Goal: Transaction & Acquisition: Book appointment/travel/reservation

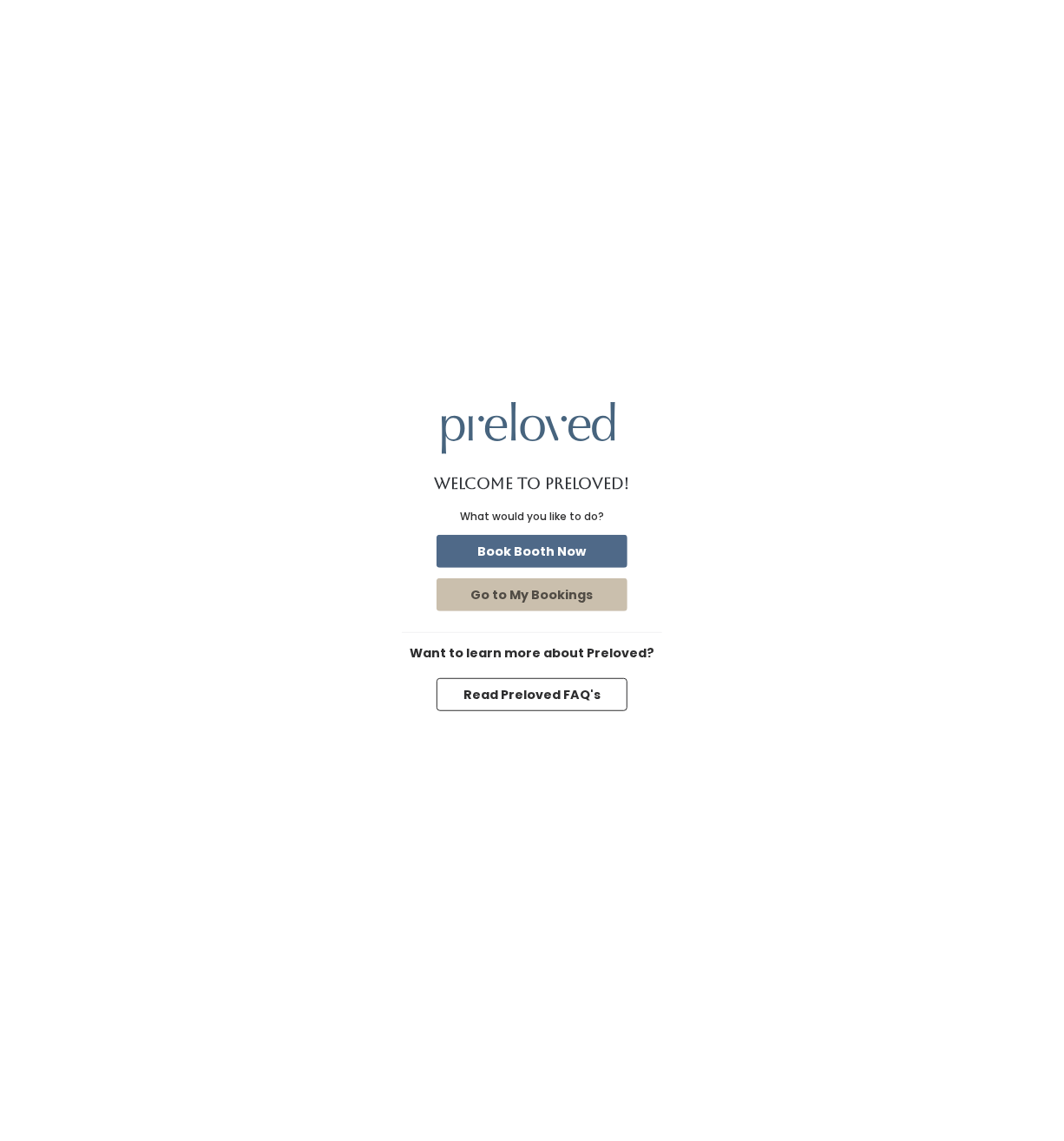
click at [606, 532] on div "Book Booth Now" at bounding box center [532, 551] width 261 height 40
click at [597, 543] on button "Book Booth Now" at bounding box center [532, 551] width 191 height 33
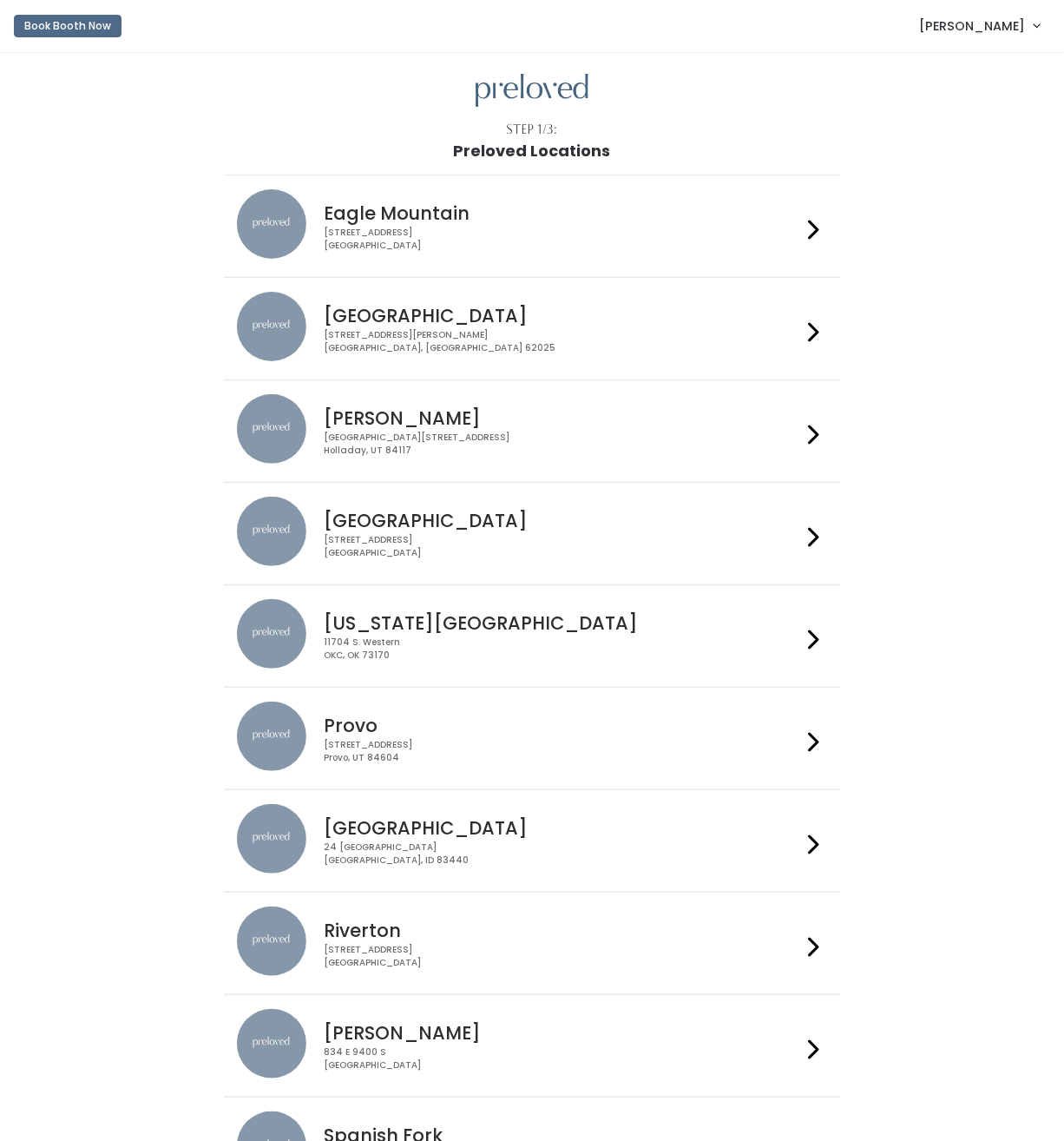
click at [998, 27] on span "[PERSON_NAME]" at bounding box center [972, 26] width 106 height 19
click at [972, 69] on link "Admin Home" at bounding box center [979, 69] width 155 height 31
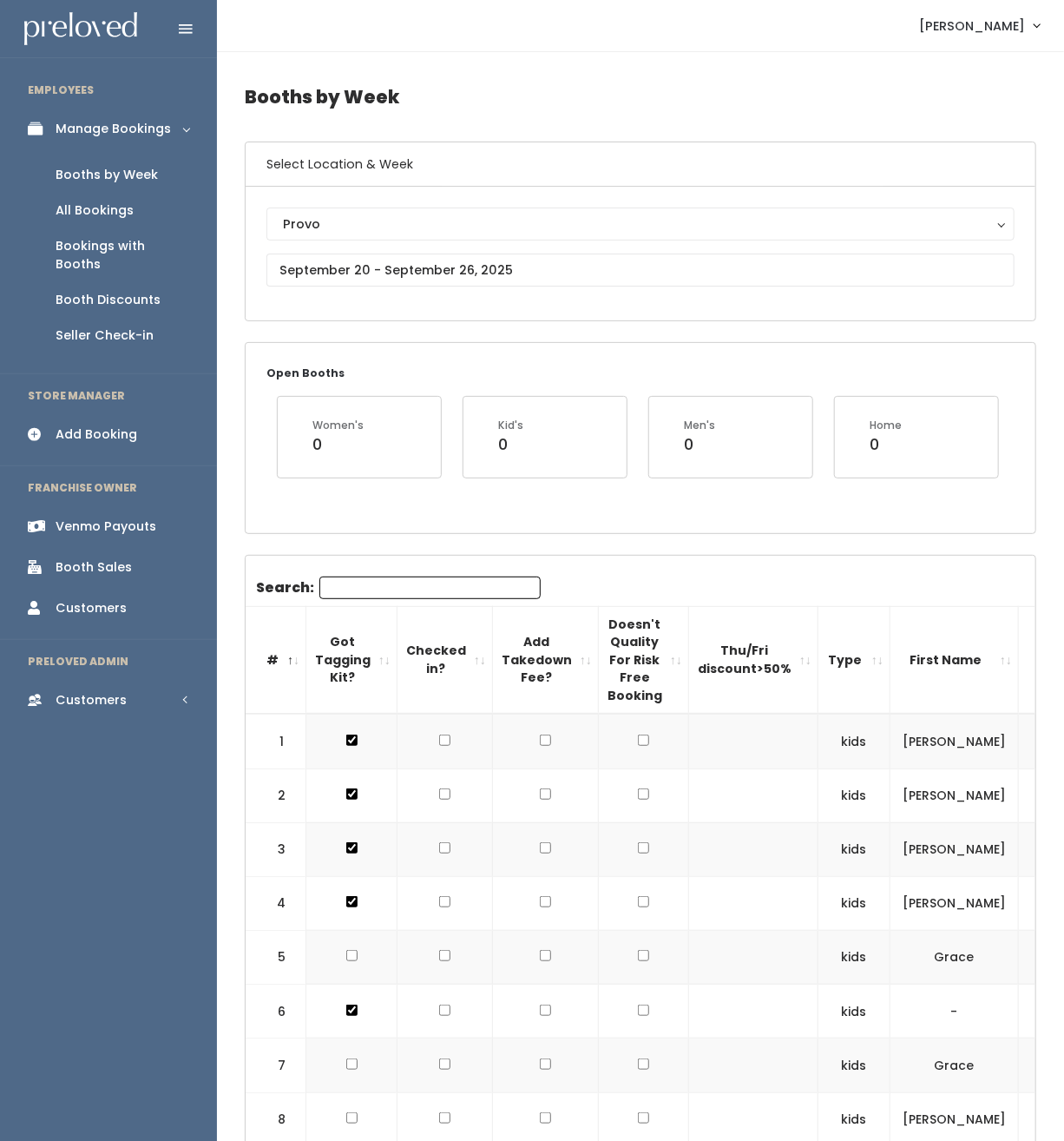
click at [369, 204] on div "Provo [GEOGRAPHIC_DATA] [GEOGRAPHIC_DATA] [GEOGRAPHIC_DATA] [GEOGRAPHIC_DATA] […" at bounding box center [641, 253] width 790 height 133
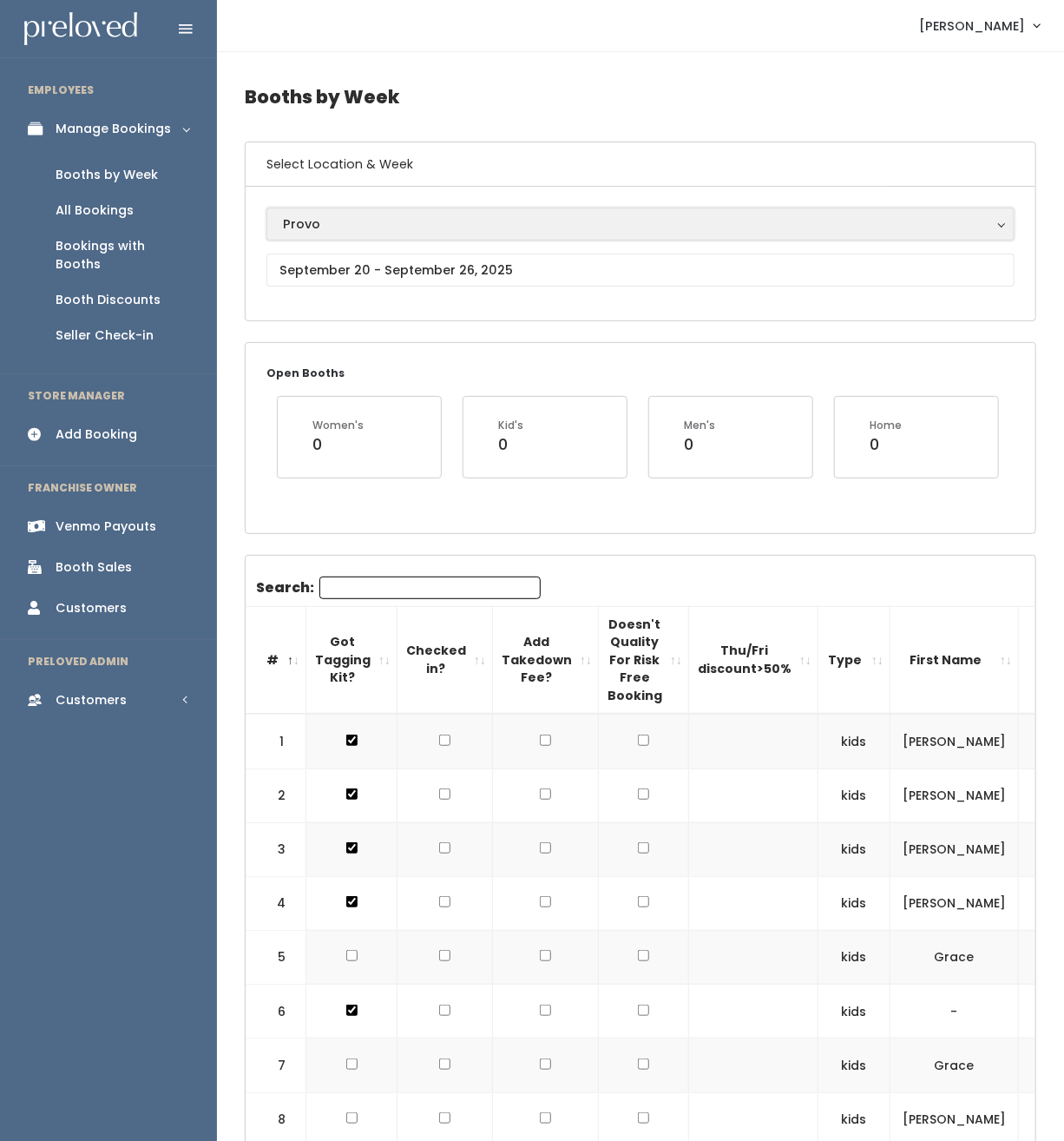
click at [365, 213] on button "Provo" at bounding box center [641, 224] width 748 height 33
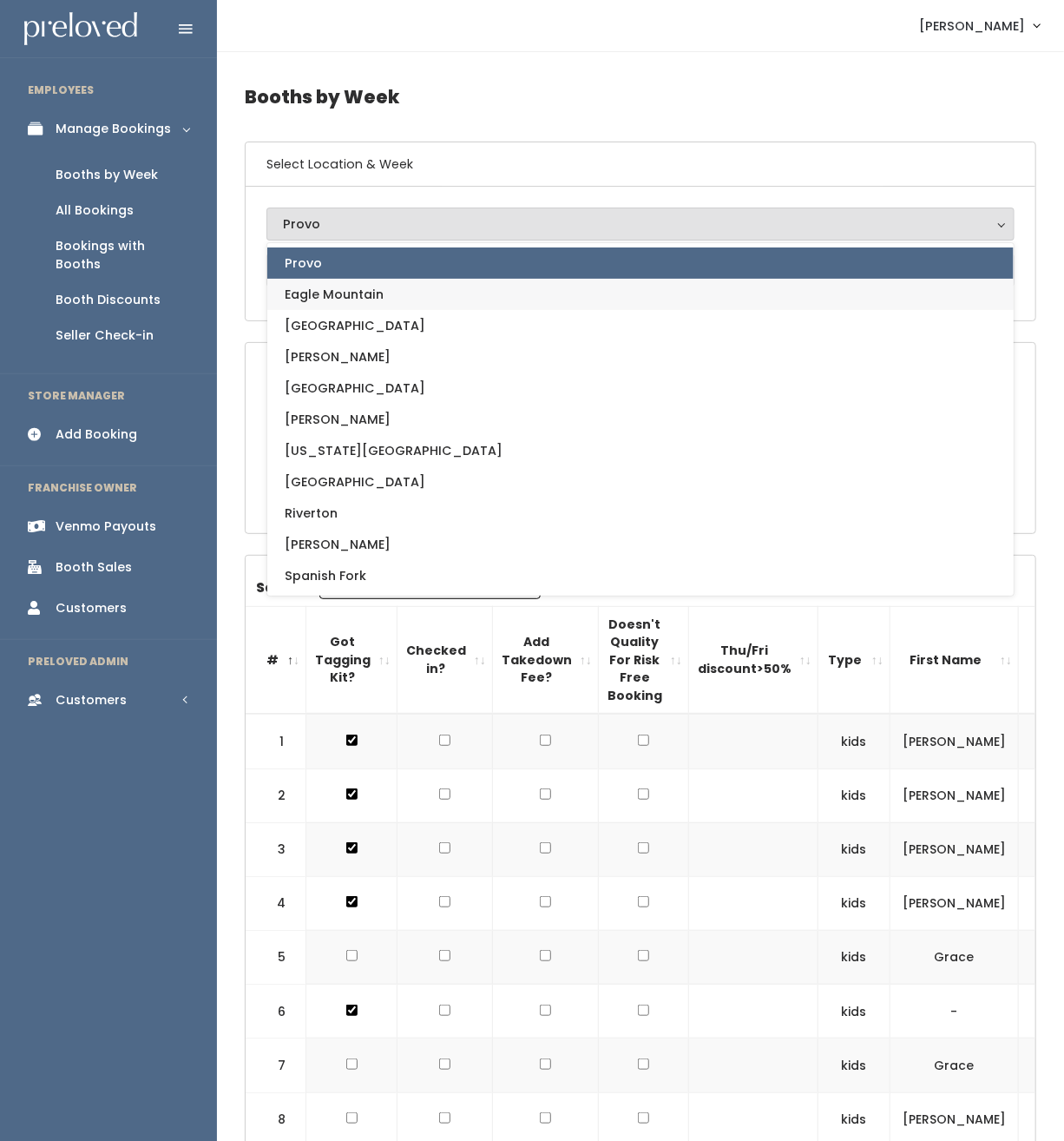
click at [339, 291] on span "Eagle Mountain" at bounding box center [333, 294] width 99 height 19
select select "14"
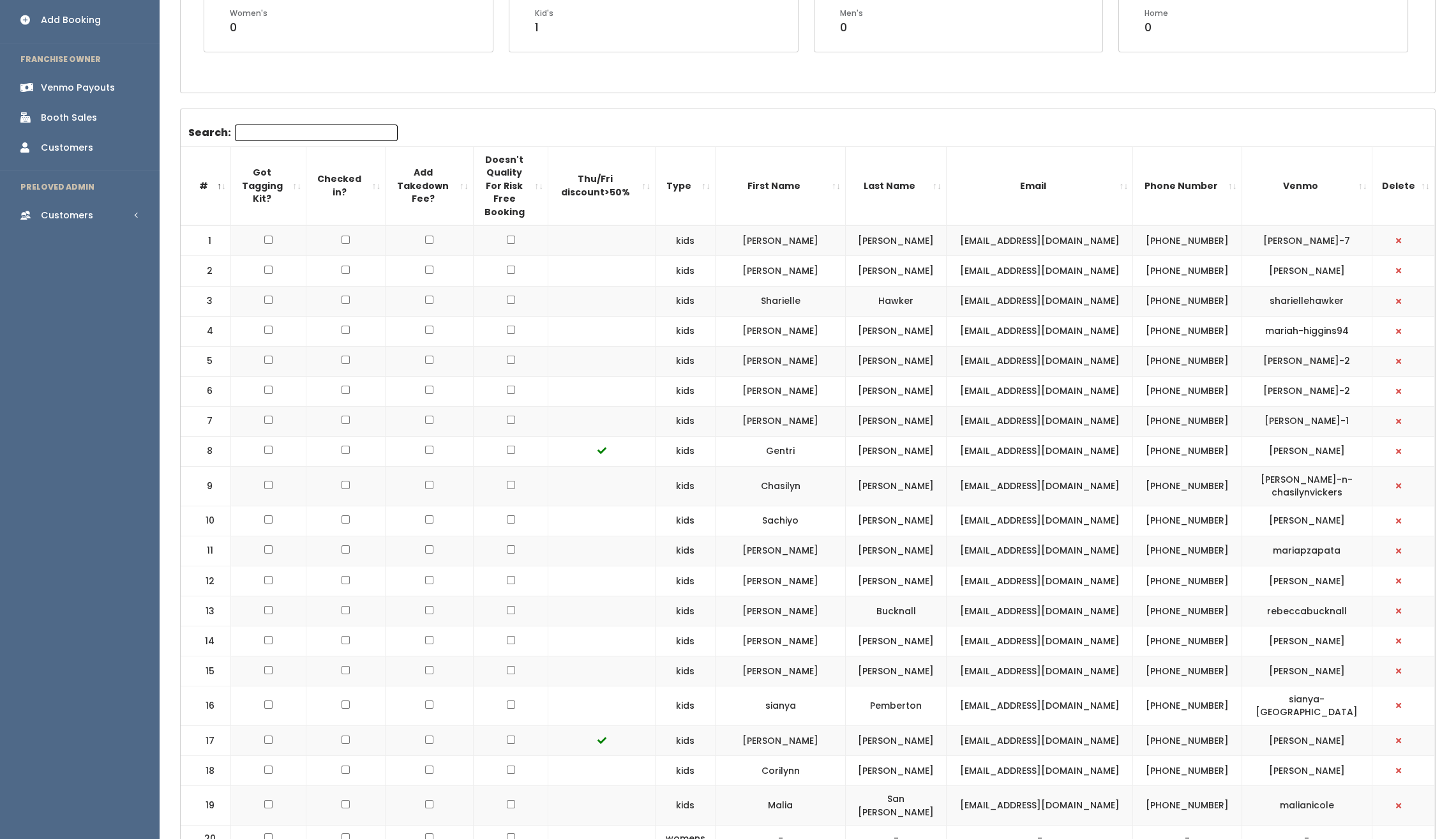
scroll to position [507, 0]
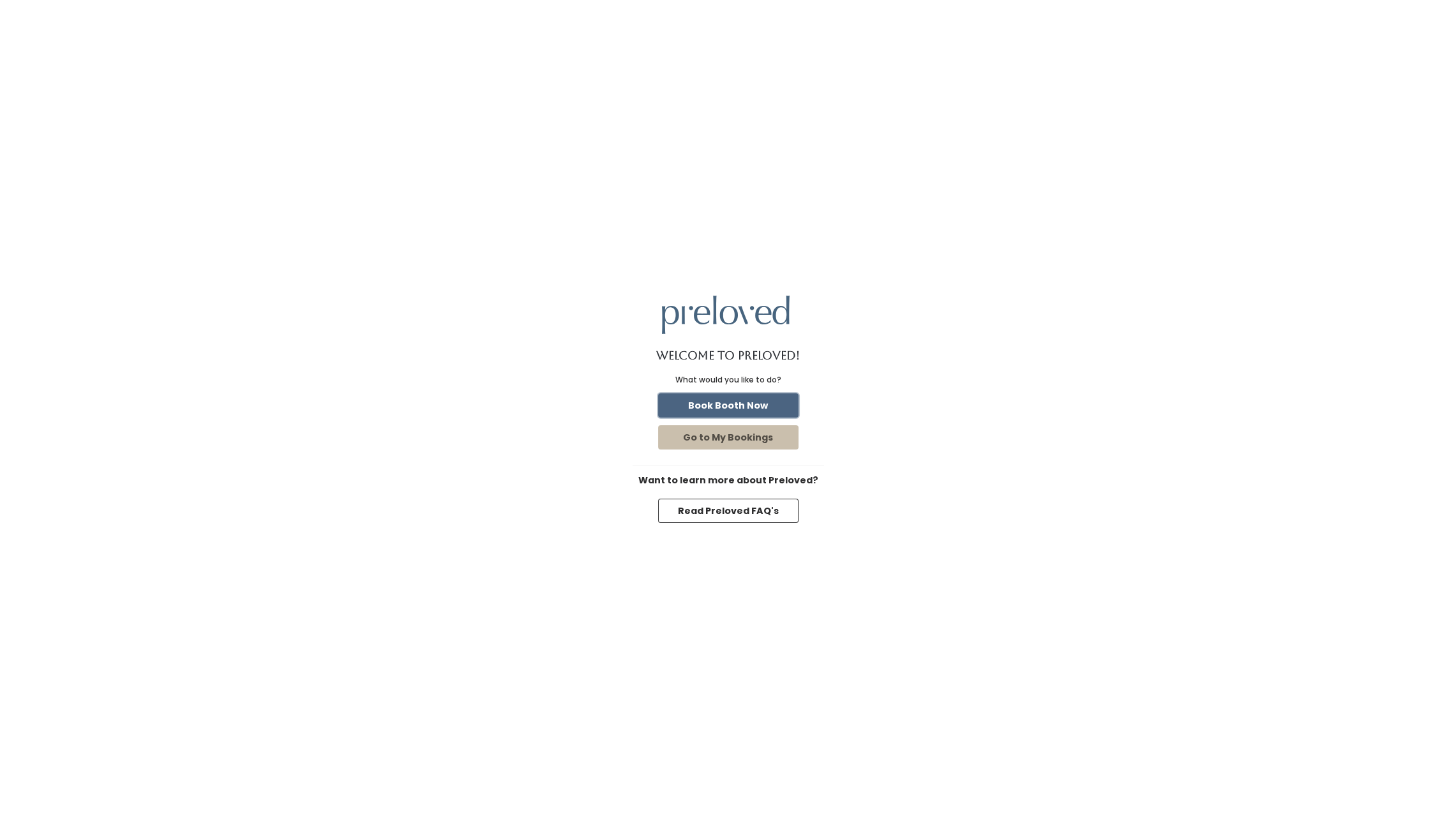
click at [756, 406] on button "Book Booth Now" at bounding box center [728, 405] width 140 height 24
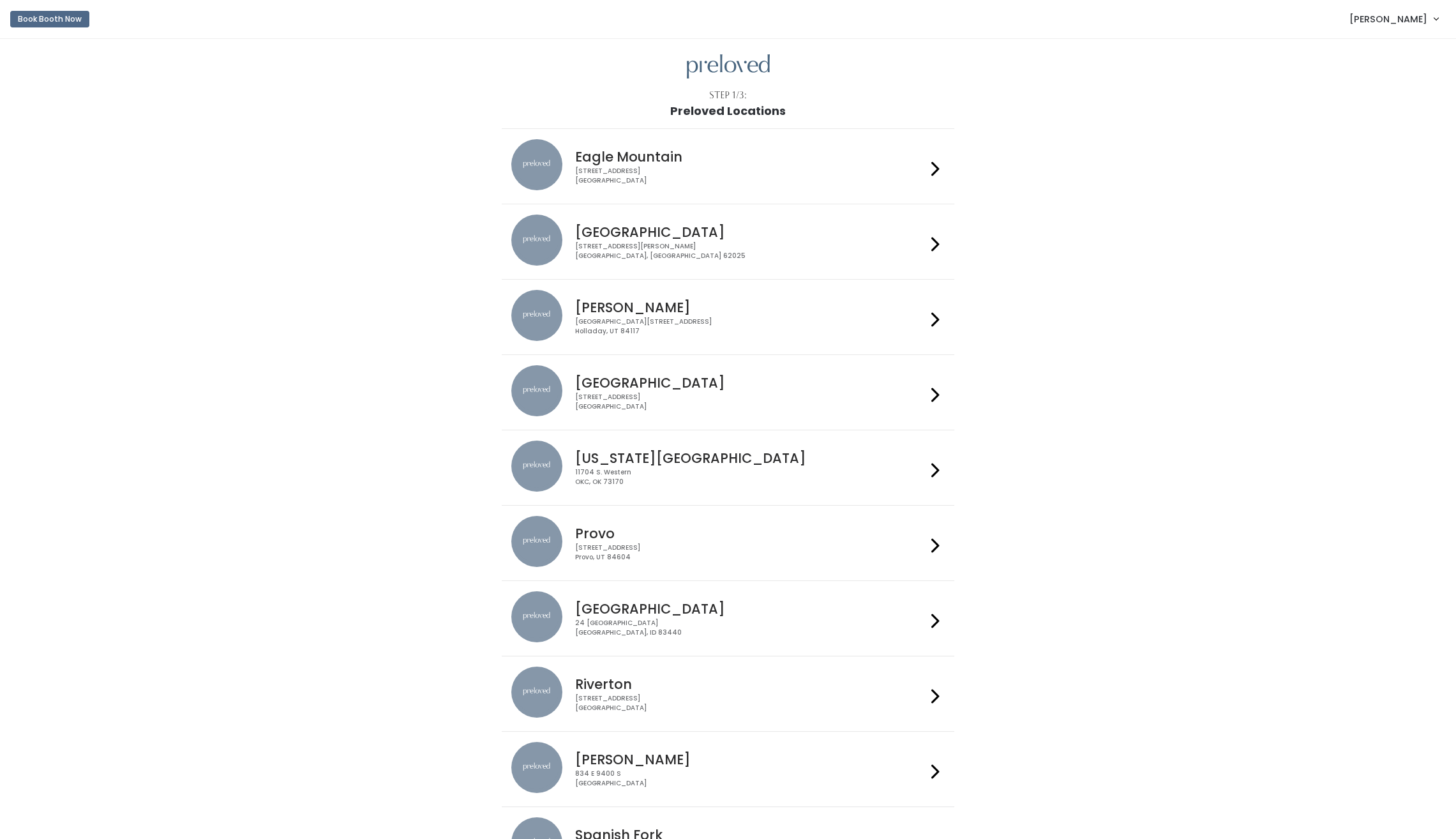
click at [833, 167] on div "[STREET_ADDRESS]" at bounding box center [750, 176] width 351 height 19
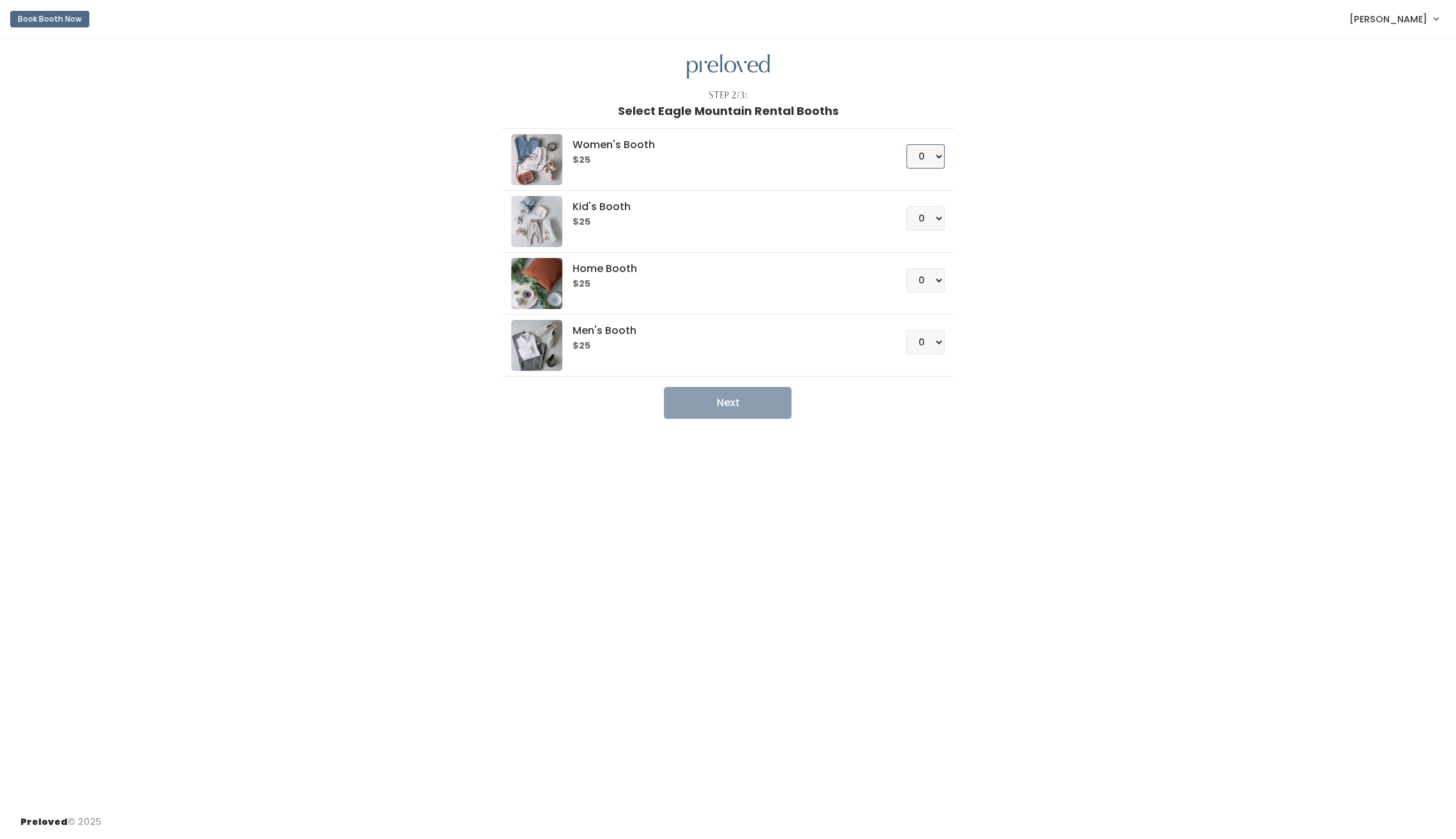
click at [925, 153] on select "0 1 2 3 4" at bounding box center [925, 157] width 38 height 24
click at [907, 144] on select "0 1 2 3 4" at bounding box center [925, 157] width 38 height 24
click at [751, 406] on button "Next" at bounding box center [727, 403] width 128 height 32
click at [933, 153] on select "0 1 2 3 4" at bounding box center [925, 157] width 38 height 24
select select "1"
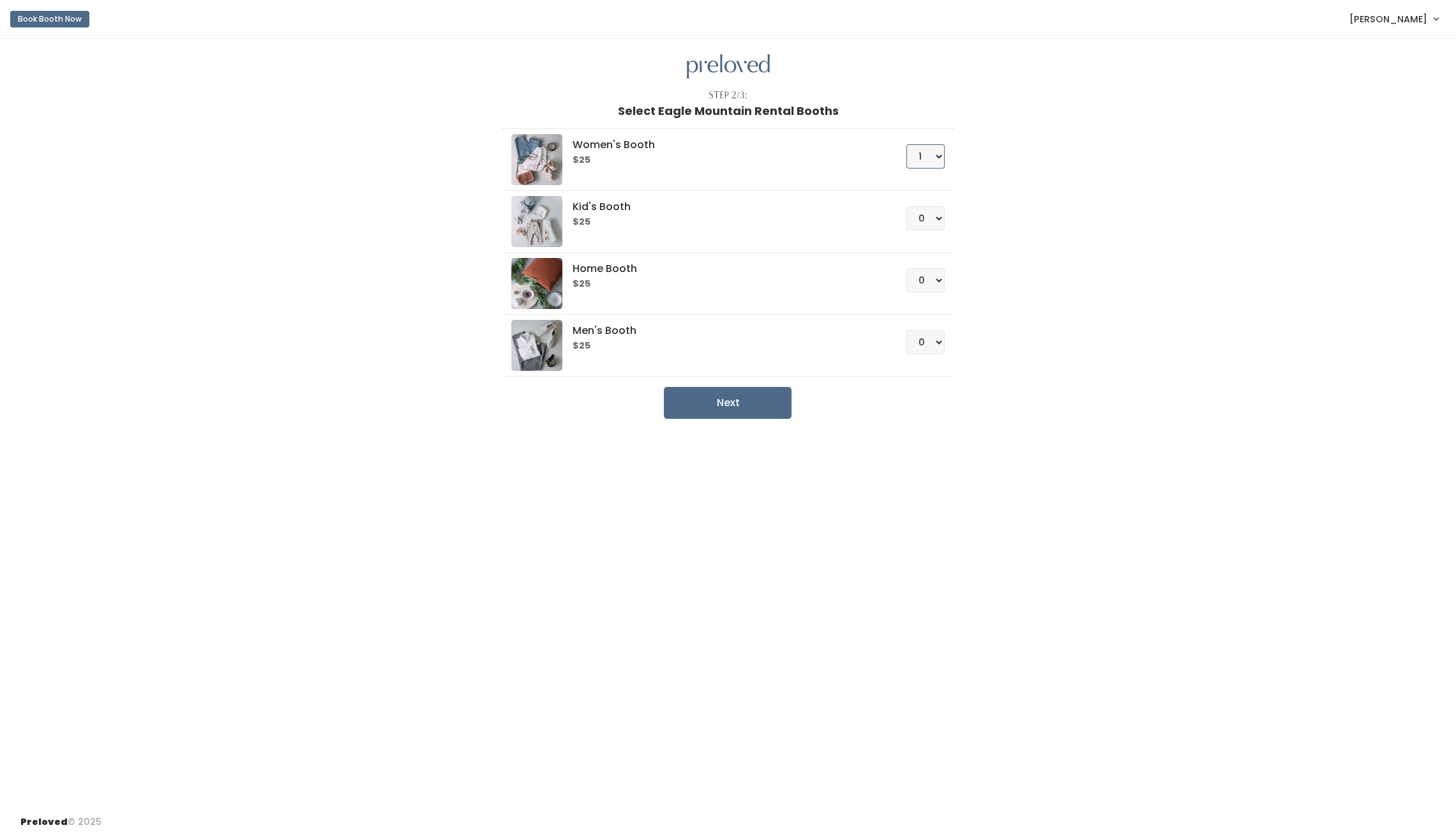
click at [907, 144] on select "0 1 2 3 4" at bounding box center [925, 157] width 38 height 24
click at [755, 407] on button "Next" at bounding box center [727, 403] width 128 height 32
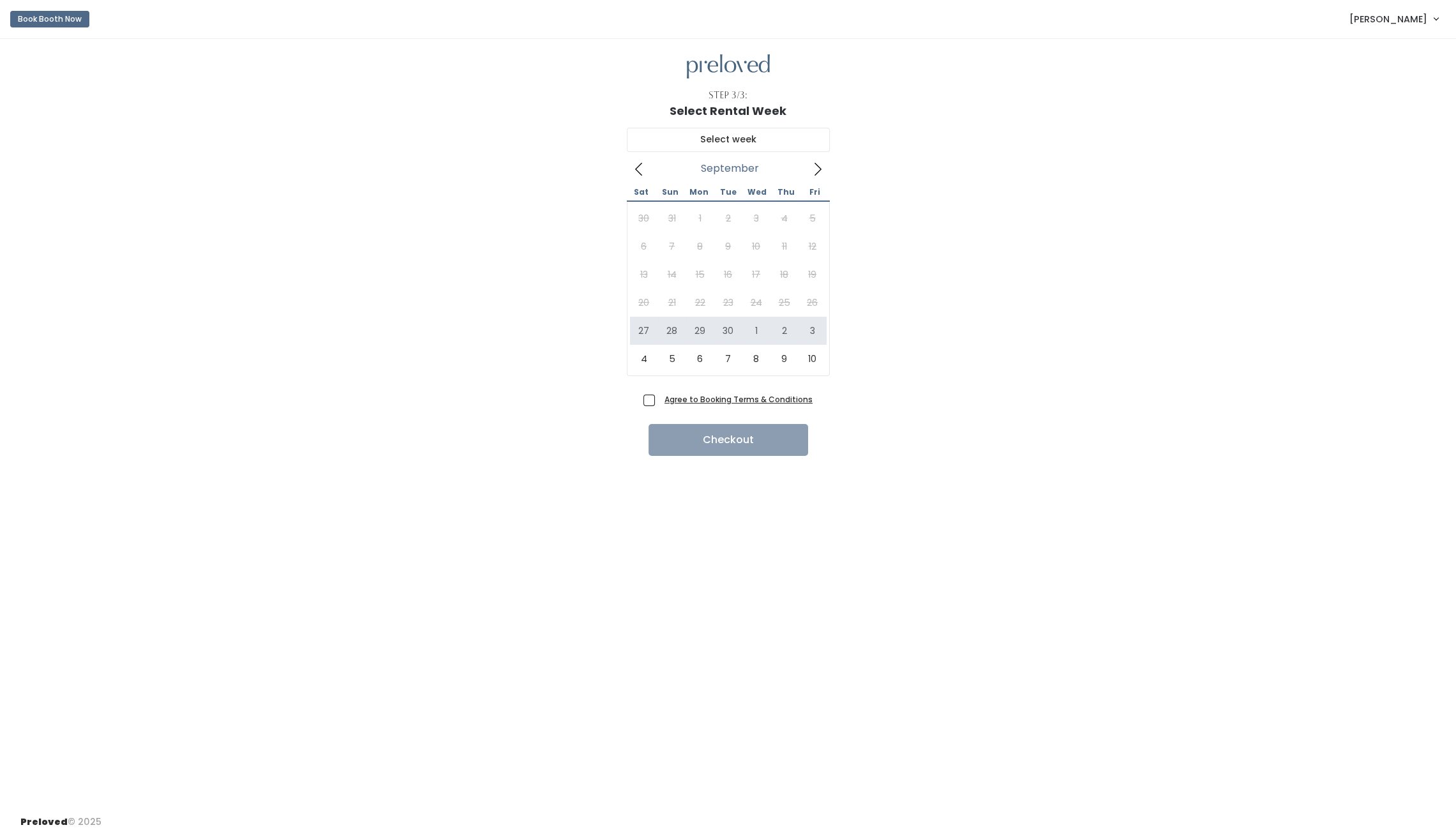
click at [683, 309] on div "30 31 1 2 3 4 5 6 7 8 9 10 11 12 13 14 15 16 17 18 19 20 21 22 23 24 25 26 27 2…" at bounding box center [728, 289] width 197 height 169
click at [652, 309] on div "30 31 1 2 3 4 5 6 7 8 9 10 11 12 13 14 15 16 17 18 19 20 21 22 23 24 25 26 27 2…" at bounding box center [728, 289] width 197 height 169
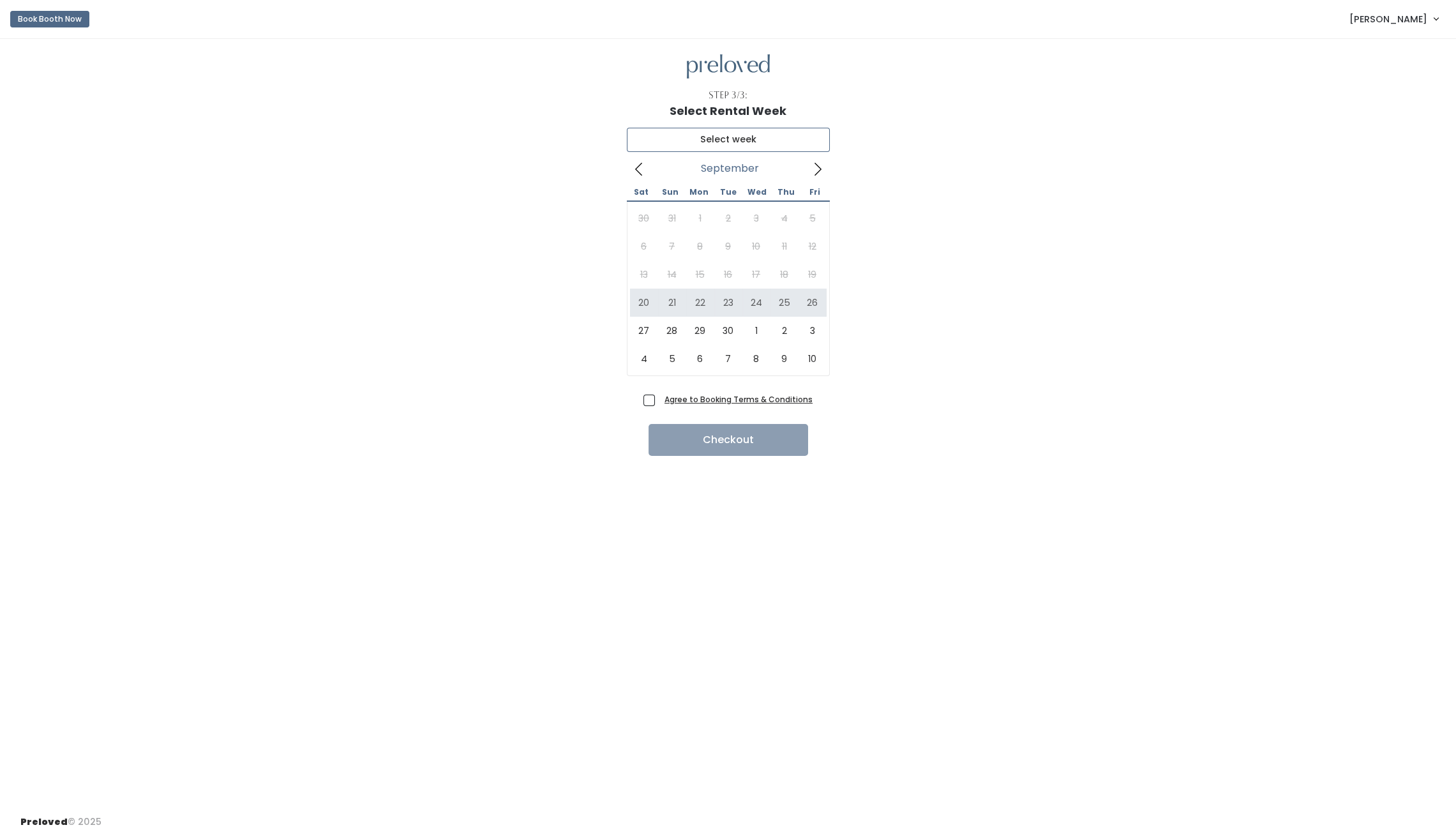
type input "September 20 to September 26"
click at [659, 397] on span "Agree to Booking Terms & Conditions" at bounding box center [735, 399] width 153 height 13
click at [659, 397] on input "Agree to Booking Terms & Conditions" at bounding box center [663, 396] width 8 height 8
checkbox input "true"
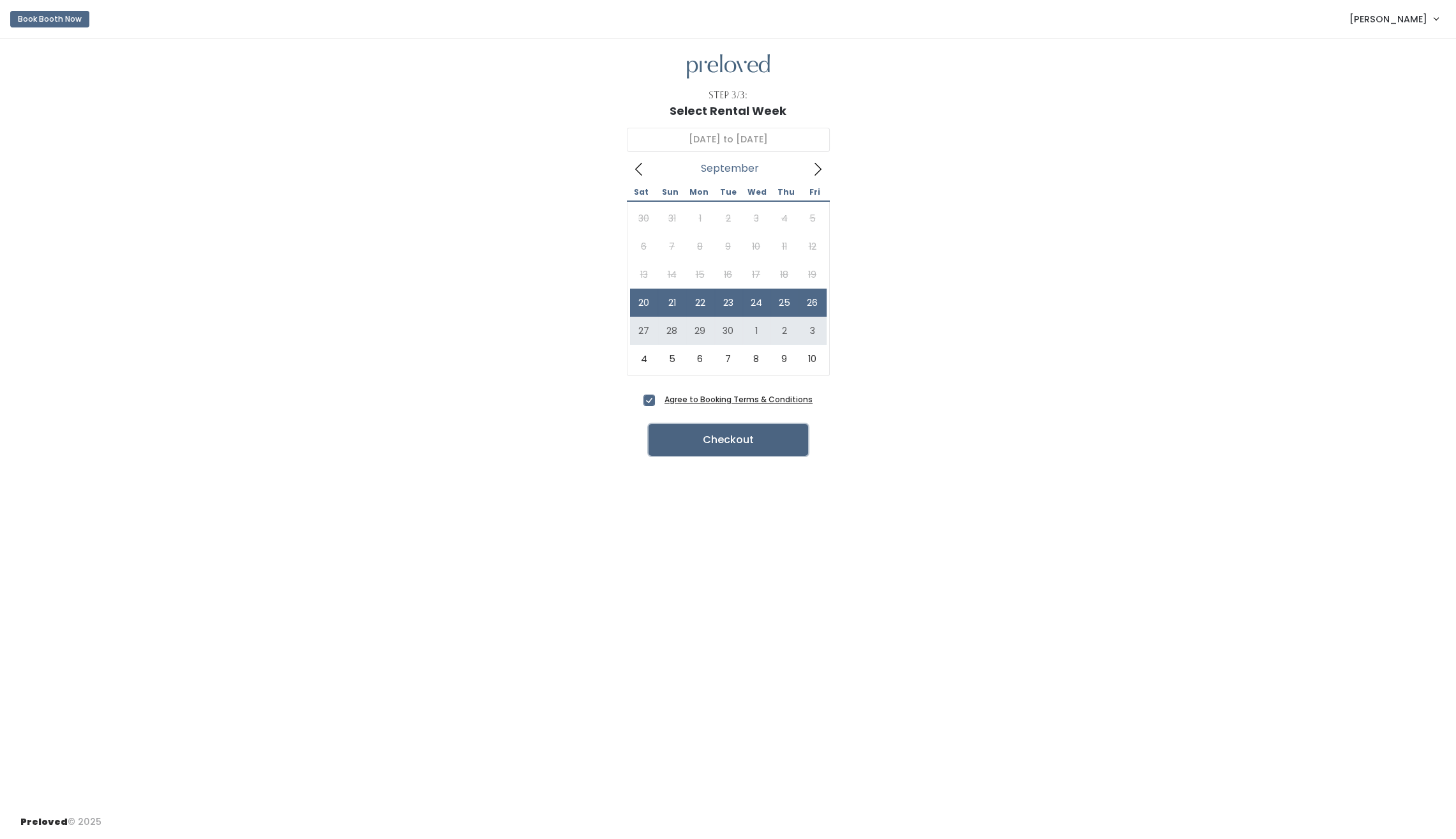
click at [699, 447] on button "Checkout" at bounding box center [728, 440] width 160 height 32
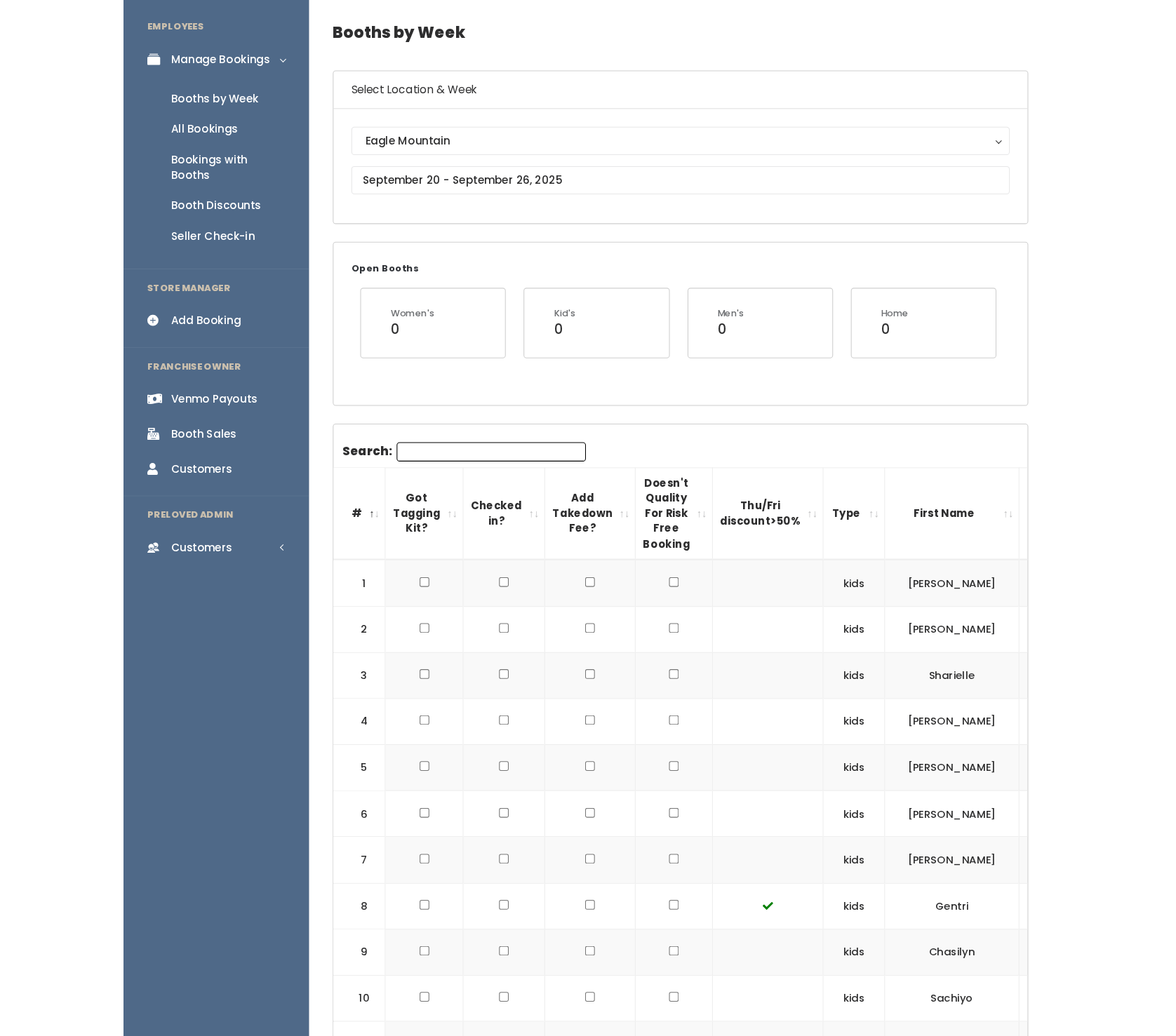
scroll to position [46, 0]
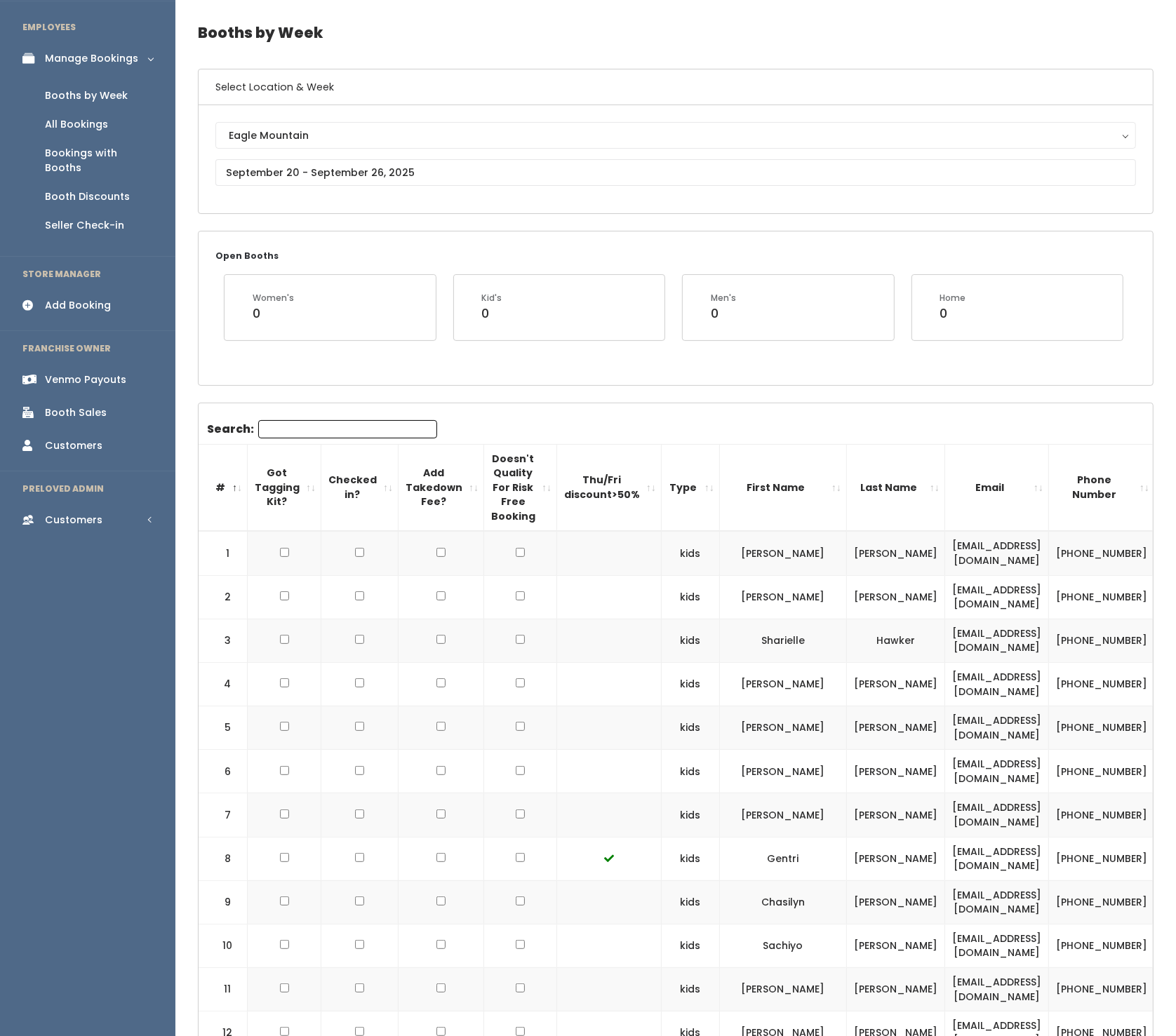
click at [525, 43] on h4 "Booths by Week" at bounding box center [676, 32] width 956 height 39
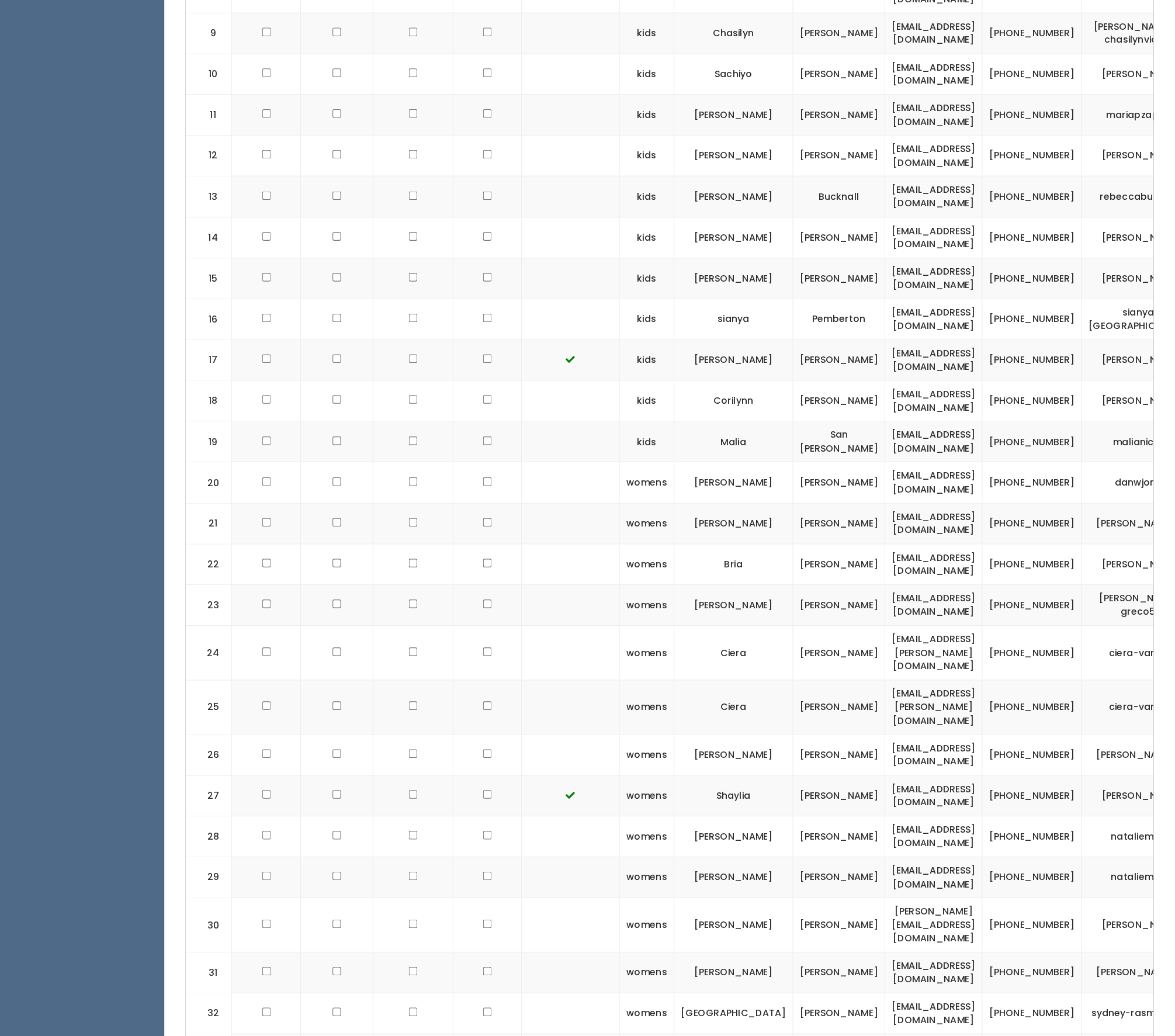
scroll to position [761, 0]
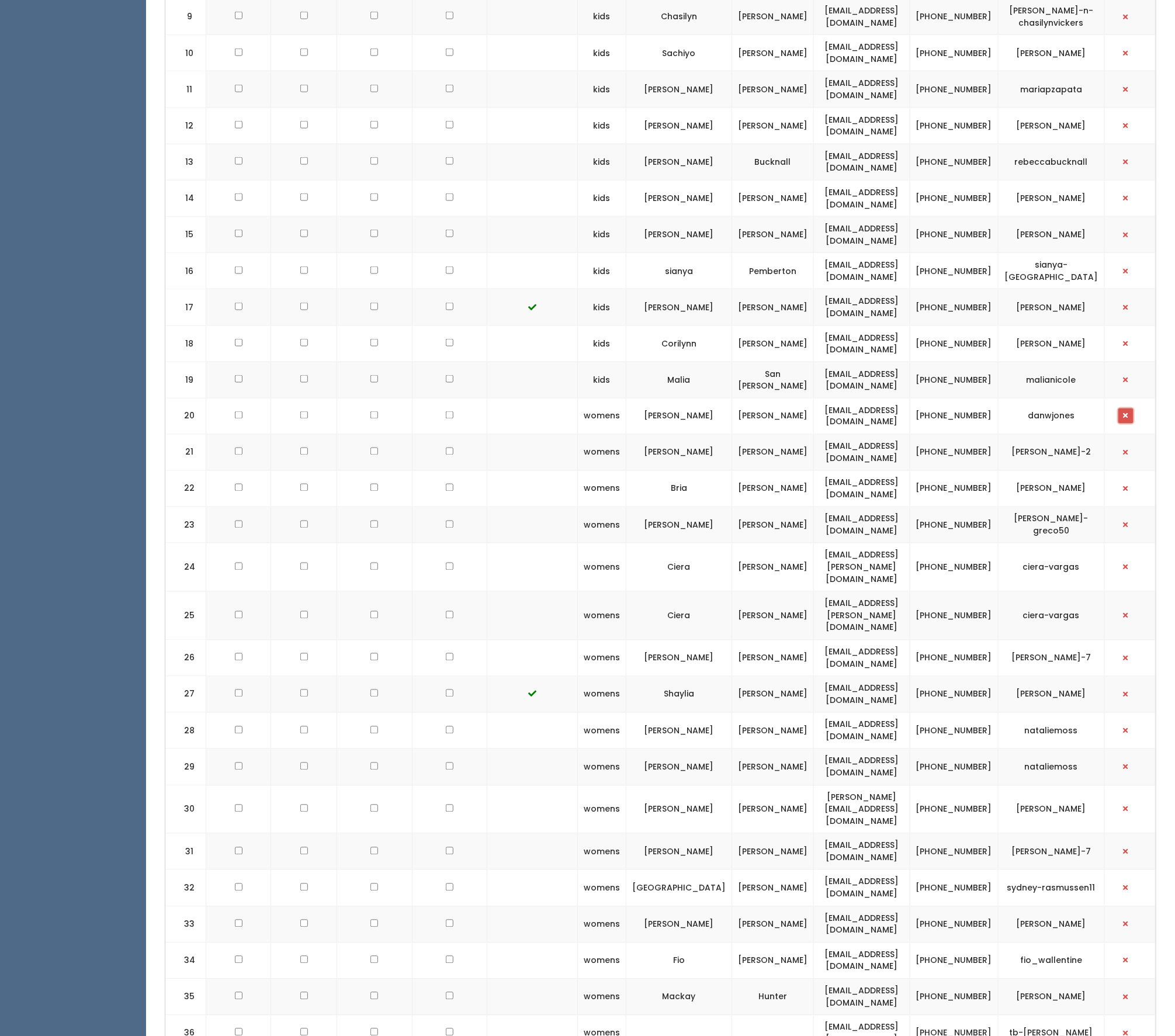
click at [1127, 413] on span "button" at bounding box center [1126, 416] width 5 height 7
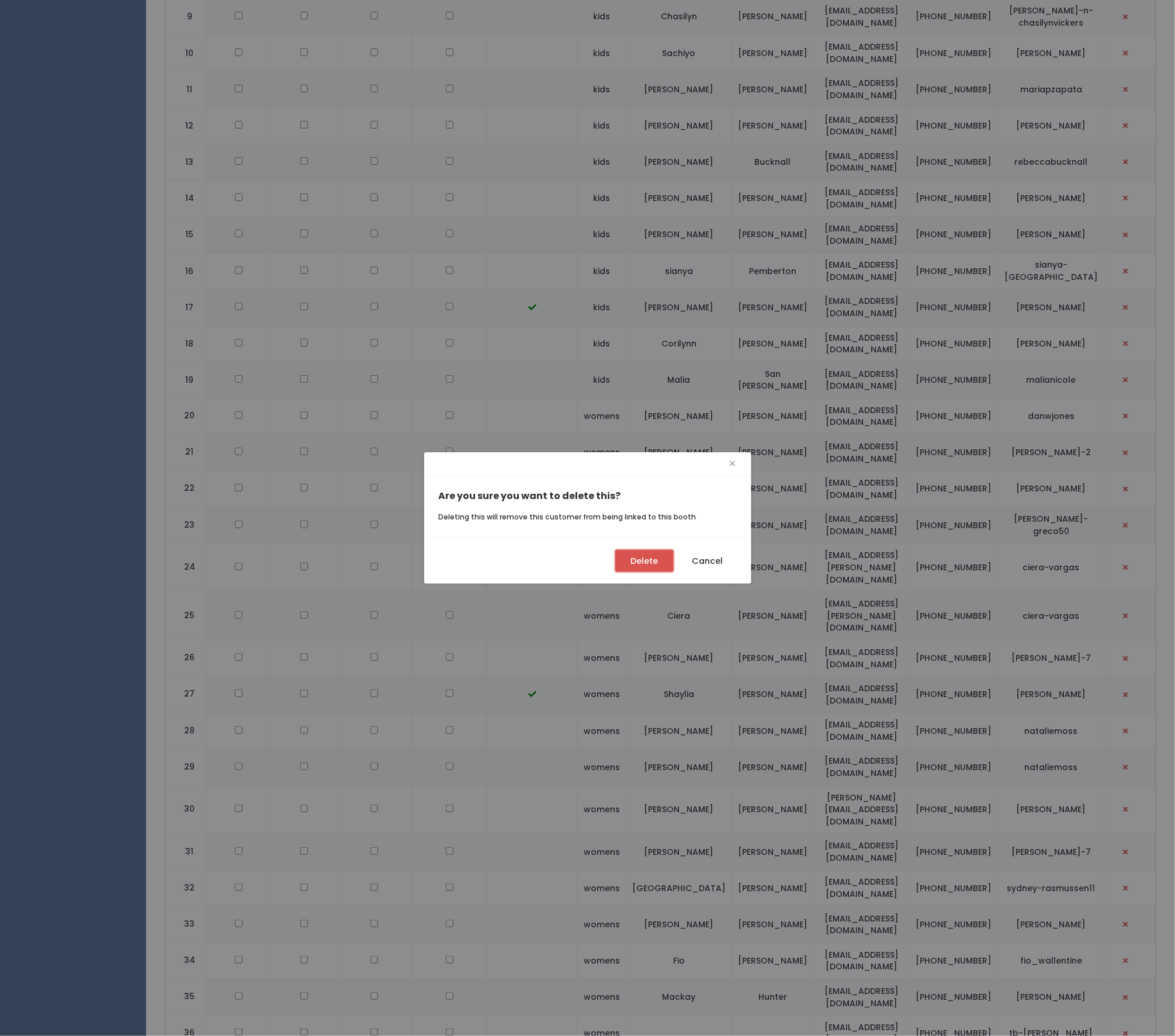
click at [653, 559] on button "Delete" at bounding box center [644, 561] width 59 height 22
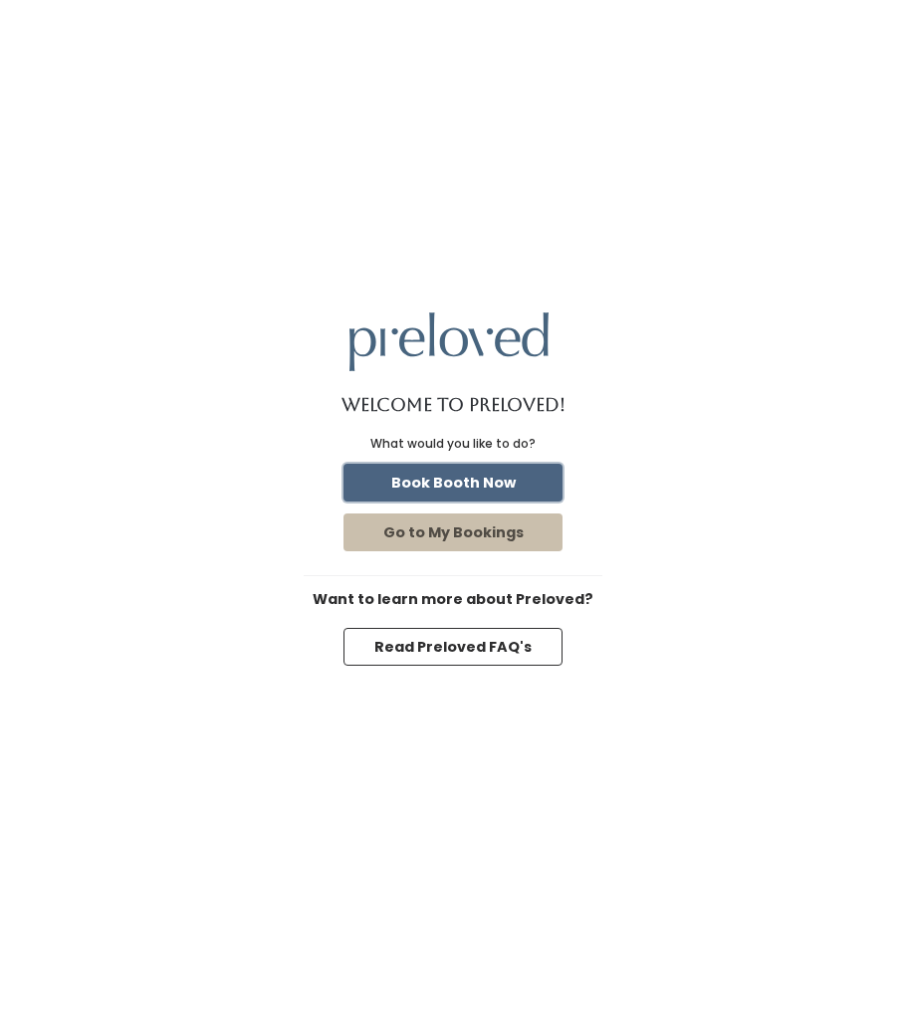
click at [411, 476] on button "Book Booth Now" at bounding box center [452, 483] width 219 height 38
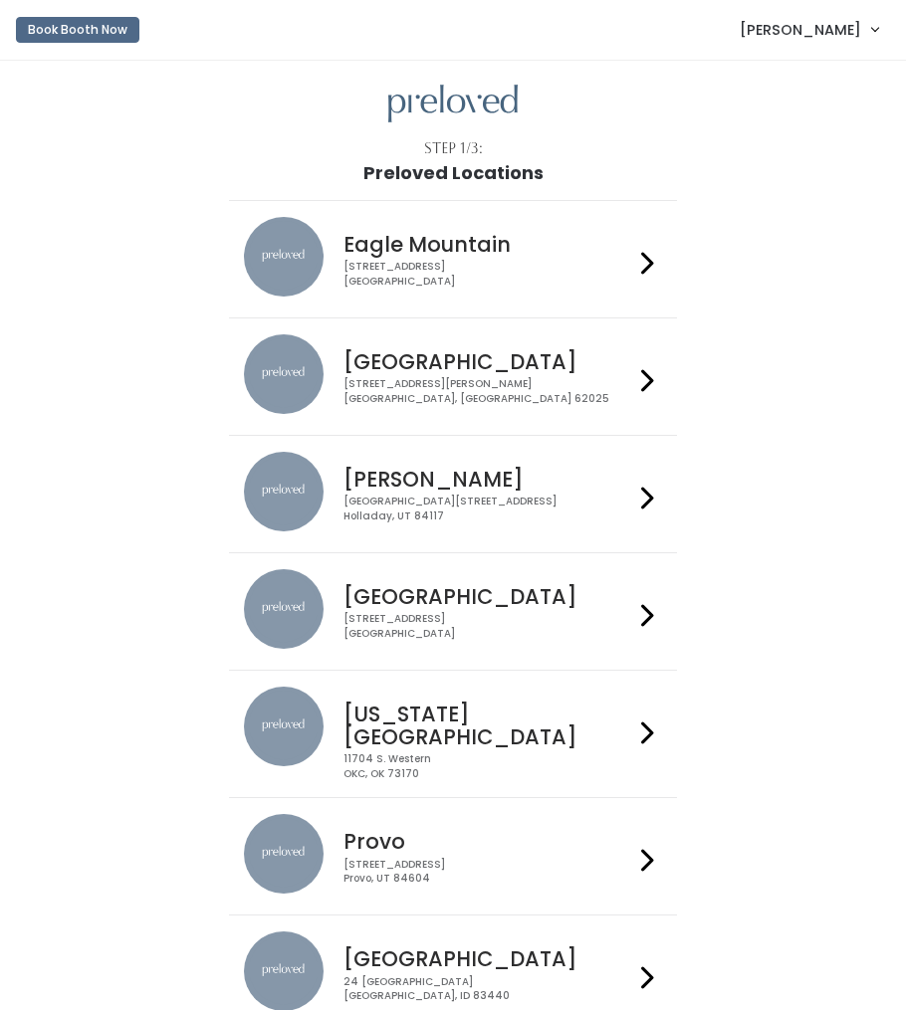
click at [361, 364] on h4 "[GEOGRAPHIC_DATA]" at bounding box center [488, 361] width 291 height 23
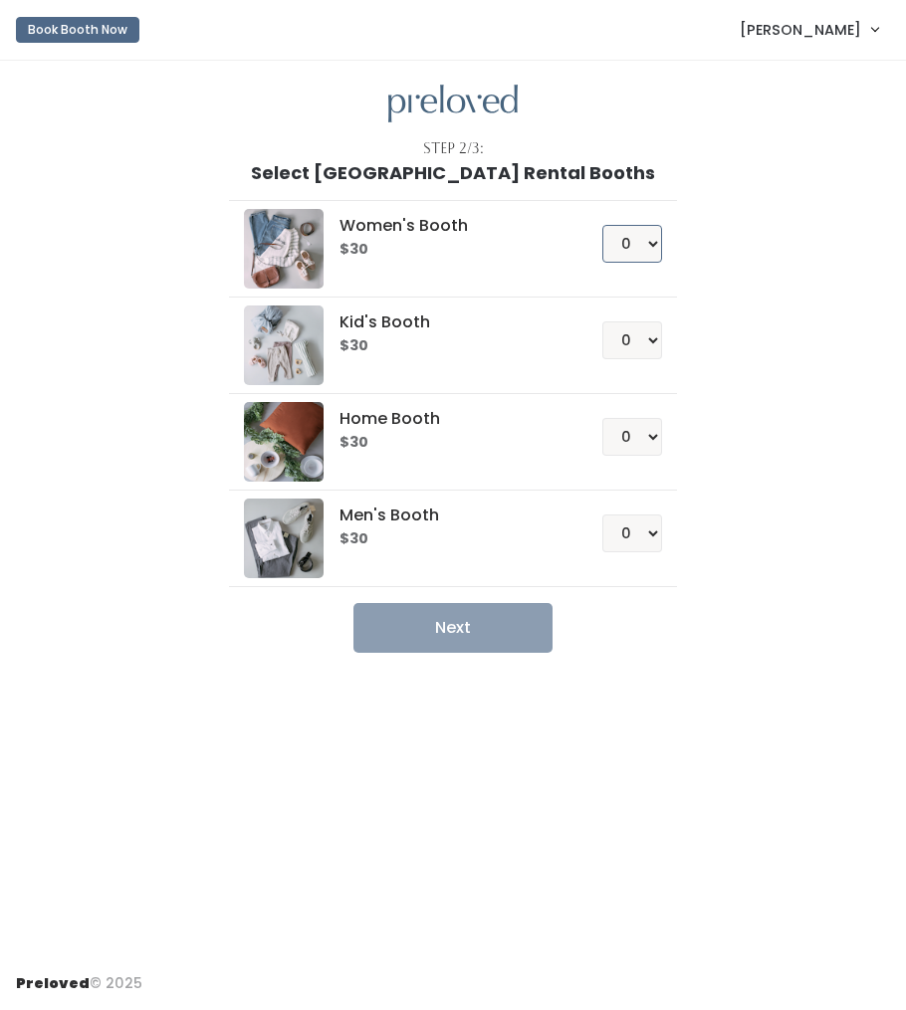
click at [622, 244] on select "0 1 2 3 4" at bounding box center [632, 244] width 60 height 38
select select "1"
click at [603, 225] on select "0 1 2 3 4" at bounding box center [632, 244] width 60 height 38
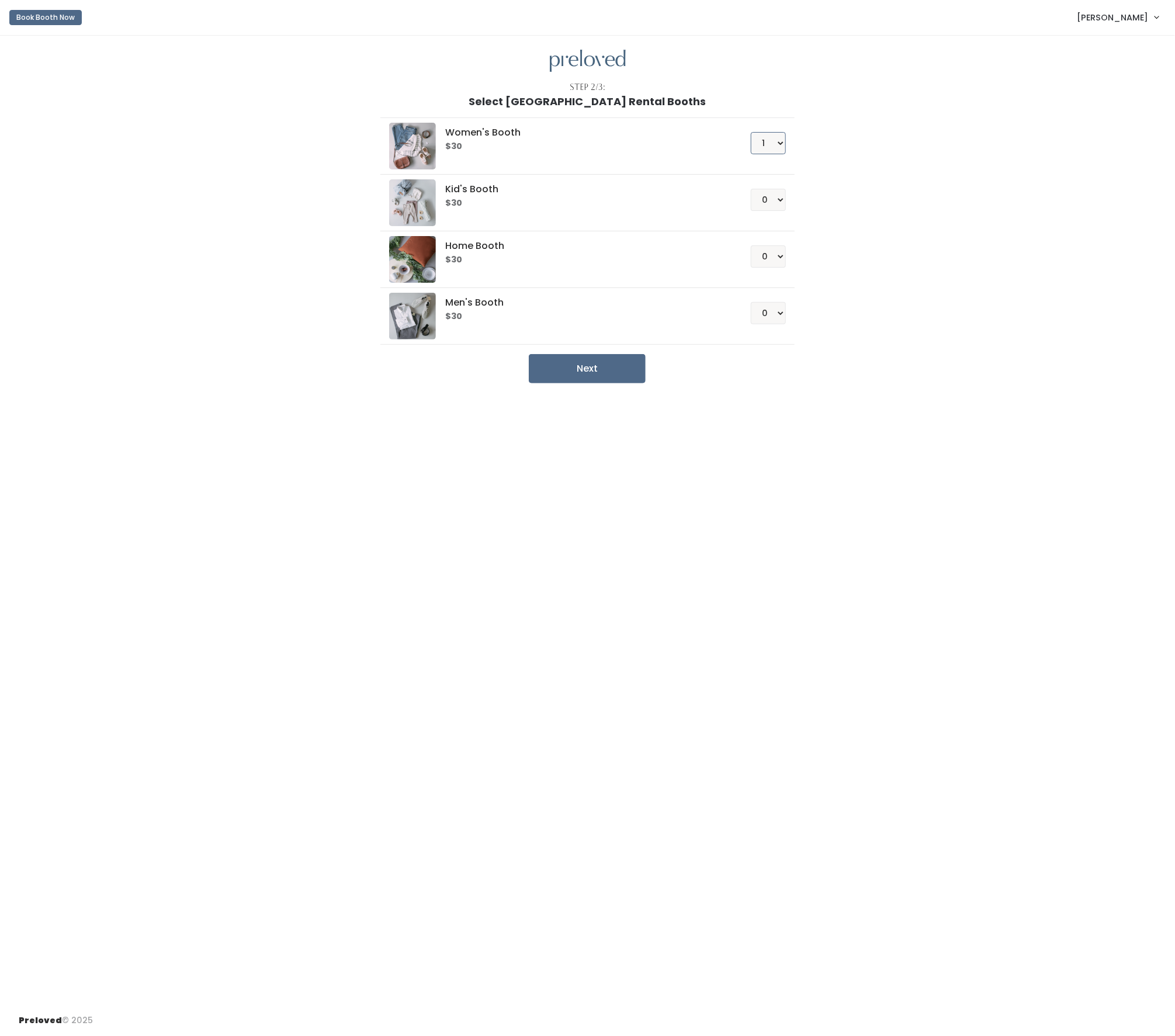
click at [531, 149] on select "0 1 2 3 4" at bounding box center [768, 143] width 35 height 22
click at [531, 133] on select "0 1 2 3 4" at bounding box center [768, 143] width 35 height 22
click at [531, 102] on h1 "Select Edwardsville Rental Booths" at bounding box center [588, 102] width 237 height 12
click at [49, 21] on button "Book Booth Now" at bounding box center [45, 18] width 72 height 15
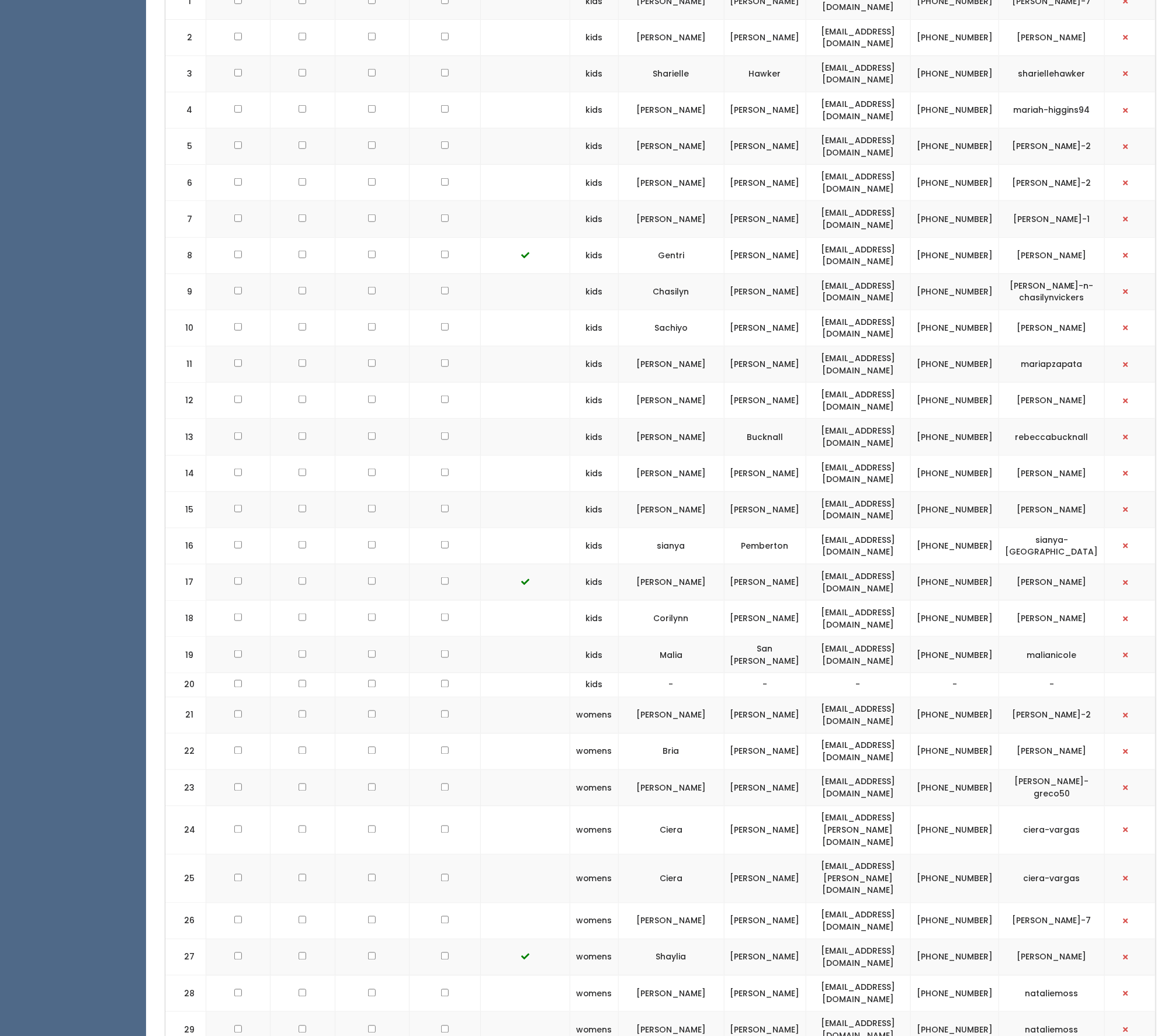
scroll to position [491, 0]
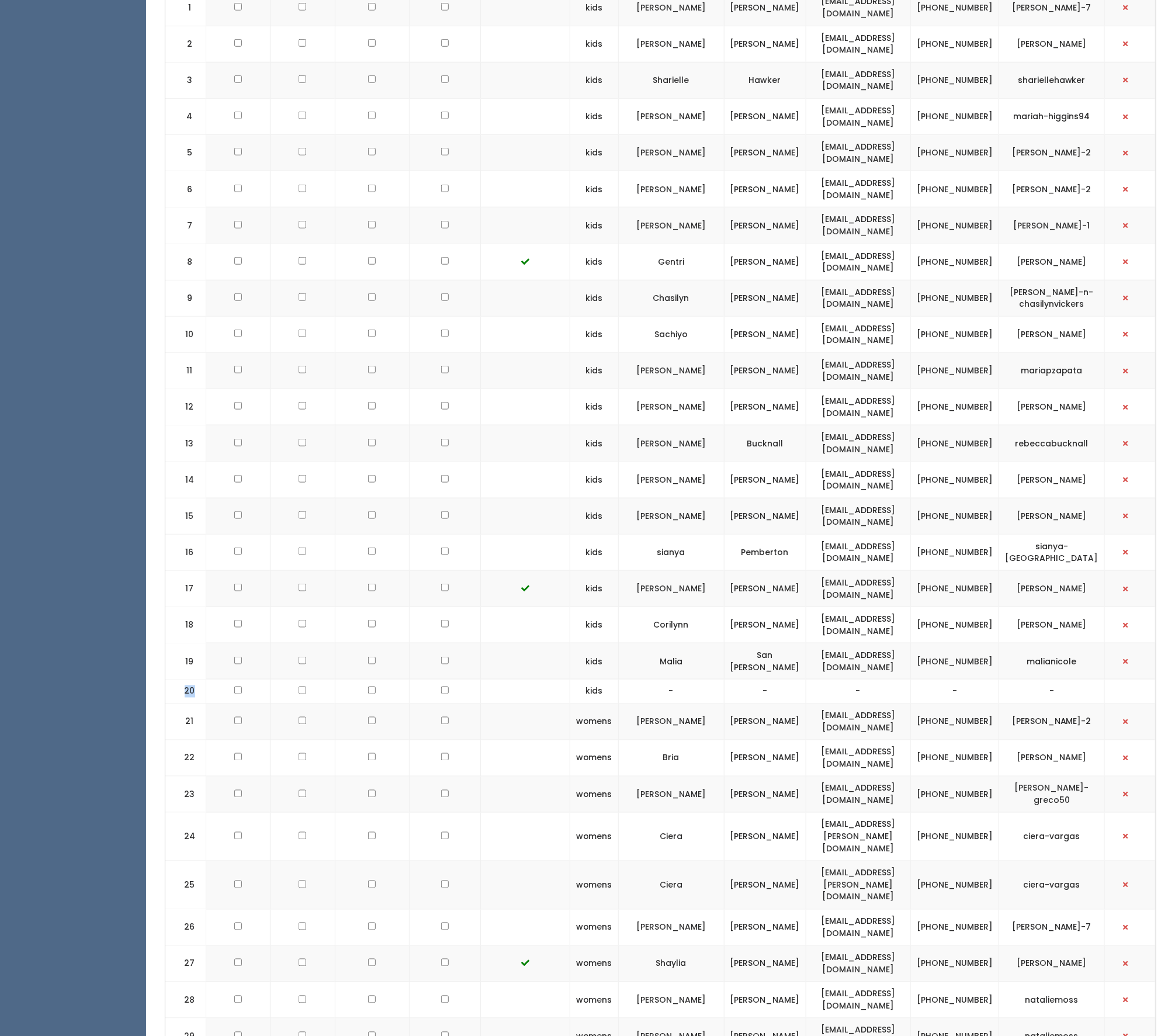
drag, startPoint x: 197, startPoint y: 680, endPoint x: 173, endPoint y: 679, distance: 24.0
click at [173, 680] on td "20" at bounding box center [186, 692] width 41 height 25
drag, startPoint x: 178, startPoint y: 676, endPoint x: 731, endPoint y: 669, distance: 553.0
click at [731, 680] on tr "20 kids - - - - -" at bounding box center [660, 692] width 990 height 25
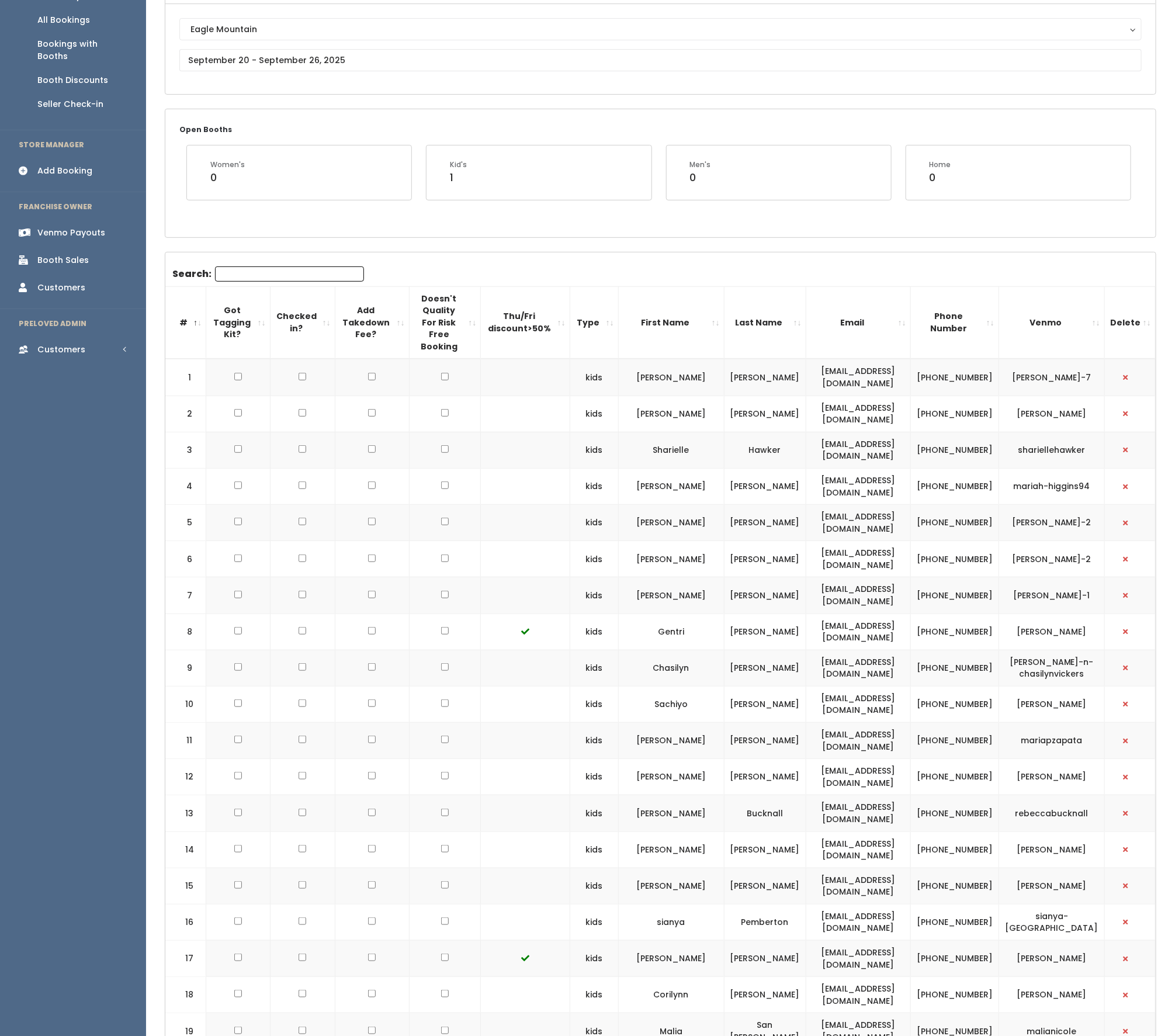
scroll to position [0, 0]
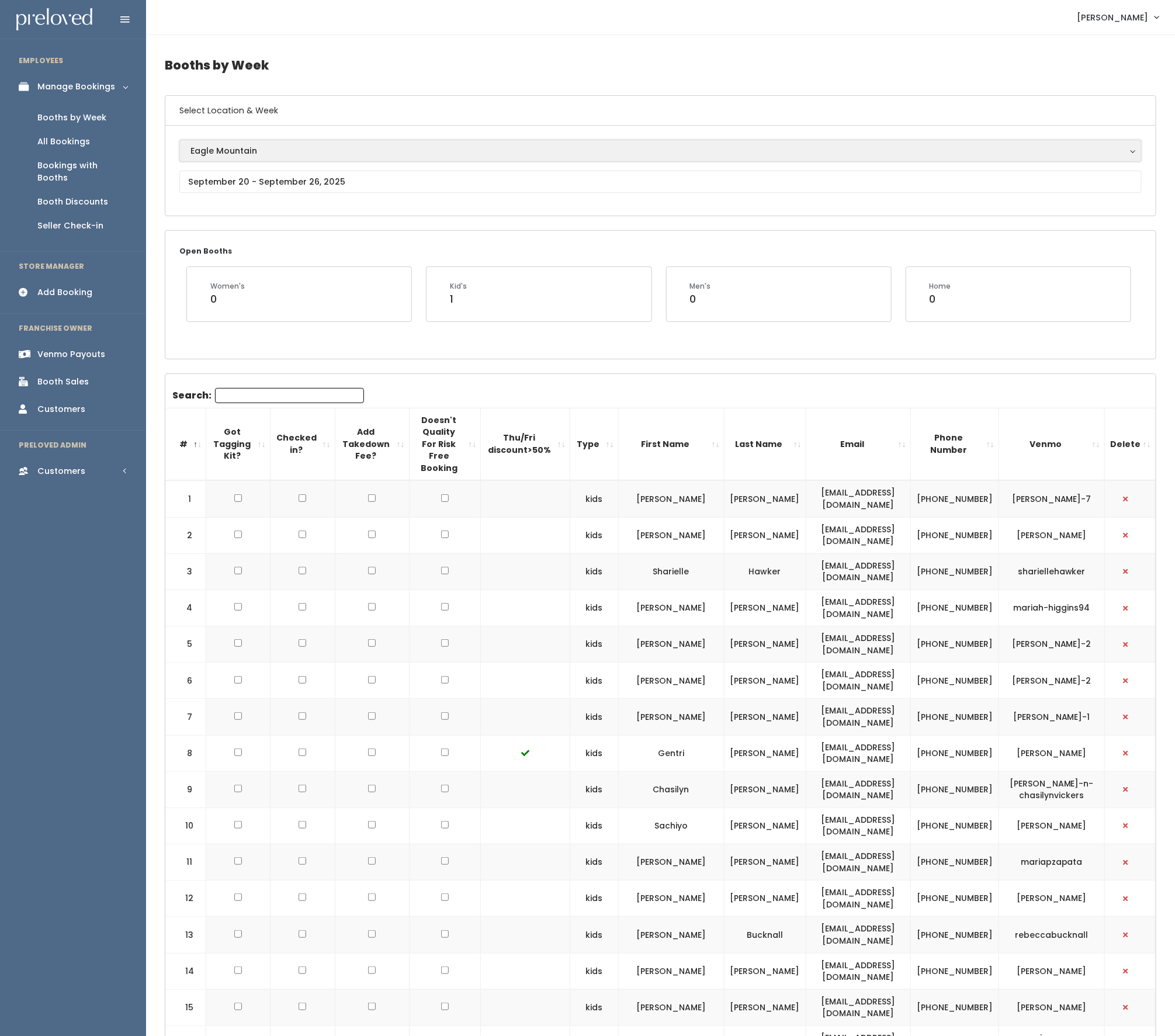
click at [255, 146] on div "Eagle Mountain" at bounding box center [661, 151] width 940 height 13
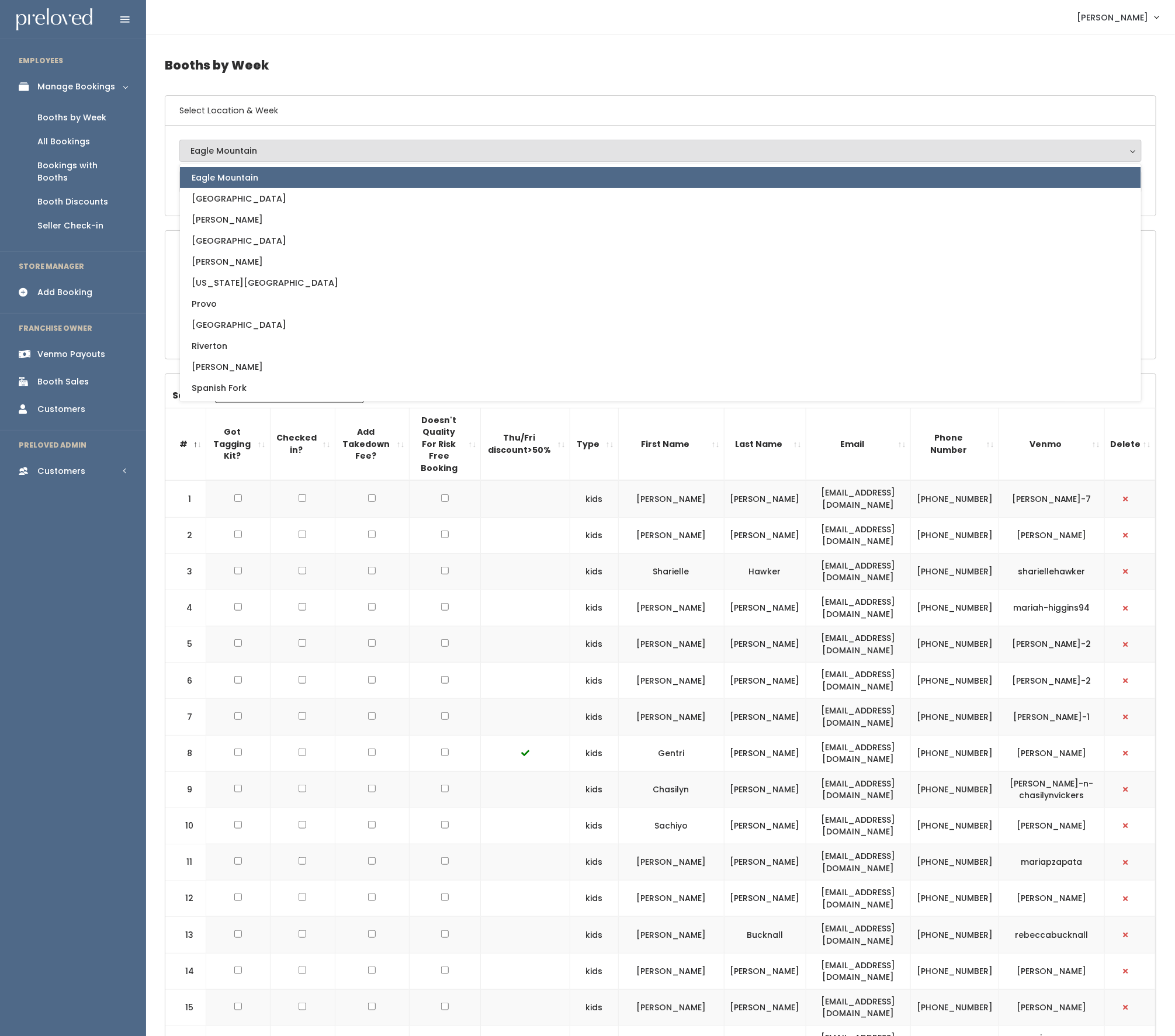
click at [255, 146] on div "Eagle Mountain" at bounding box center [661, 151] width 940 height 13
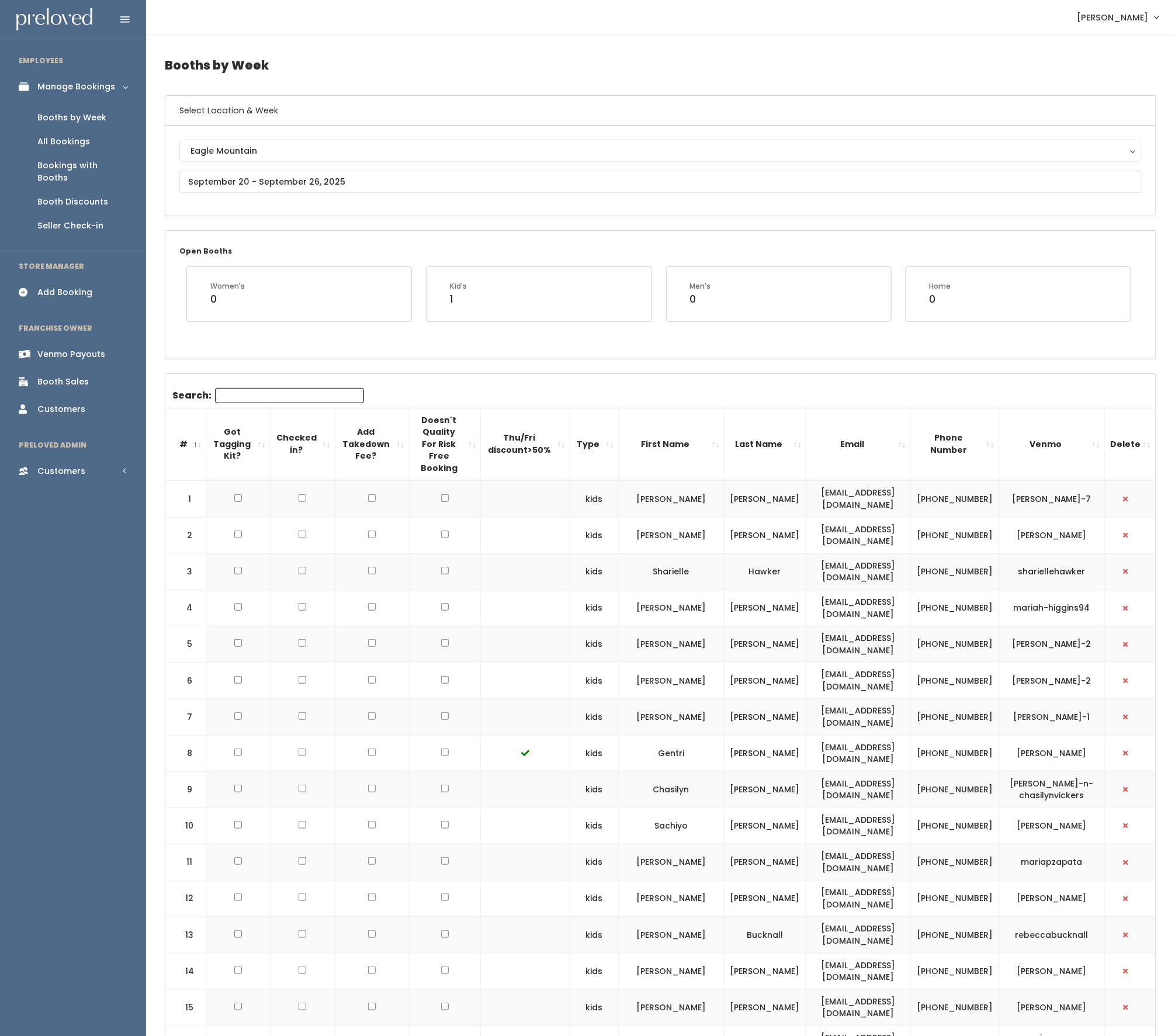
click at [693, 358] on div "Open Booths Women's 0 Kid's 1 Men's 0 Home 0" at bounding box center [660, 294] width 990 height 127
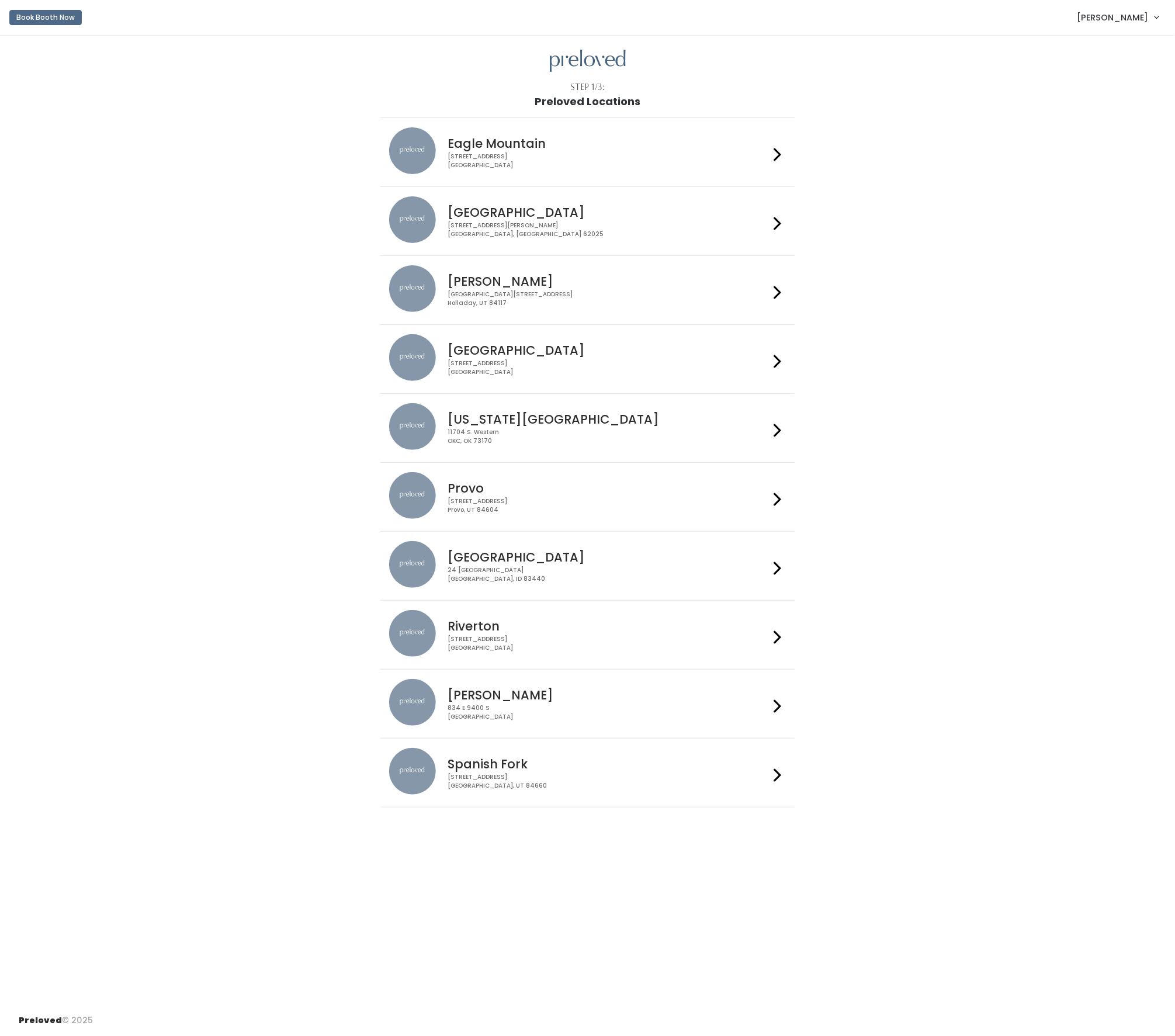
click at [587, 147] on h4 "Eagle Mountain" at bounding box center [607, 143] width 321 height 14
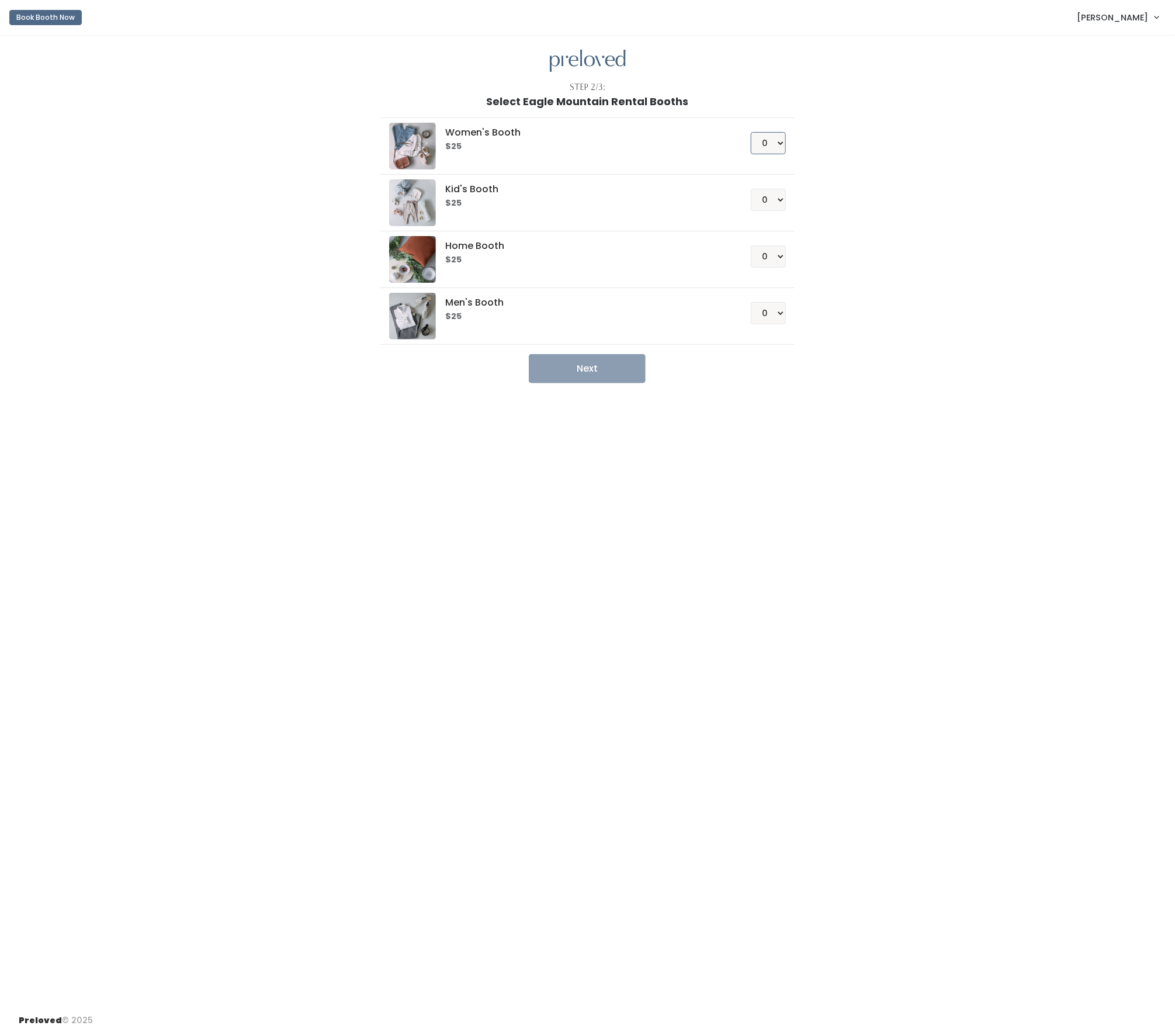
click at [783, 147] on select "0 1 2 3 4" at bounding box center [768, 143] width 35 height 22
select select "1"
click at [751, 133] on select "0 1 2 3 4" at bounding box center [768, 143] width 35 height 22
click at [614, 373] on button "Next" at bounding box center [587, 369] width 117 height 29
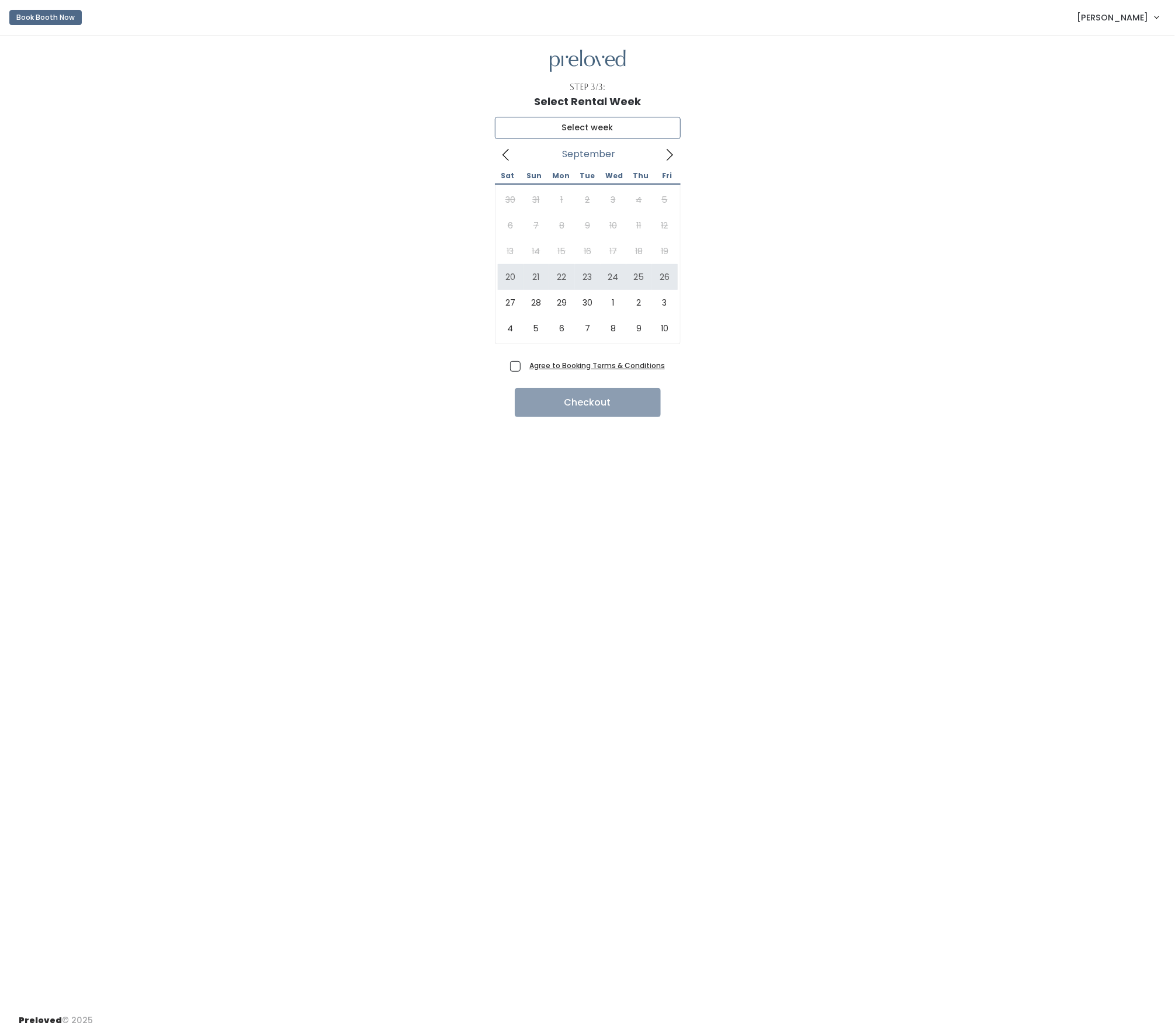
type input "September 20 to September 26"
click at [525, 370] on span "Agree to Booking Terms & Conditions" at bounding box center [595, 365] width 140 height 12
click at [525, 367] on input "Agree to Booking Terms & Conditions" at bounding box center [528, 363] width 8 height 8
checkbox input "true"
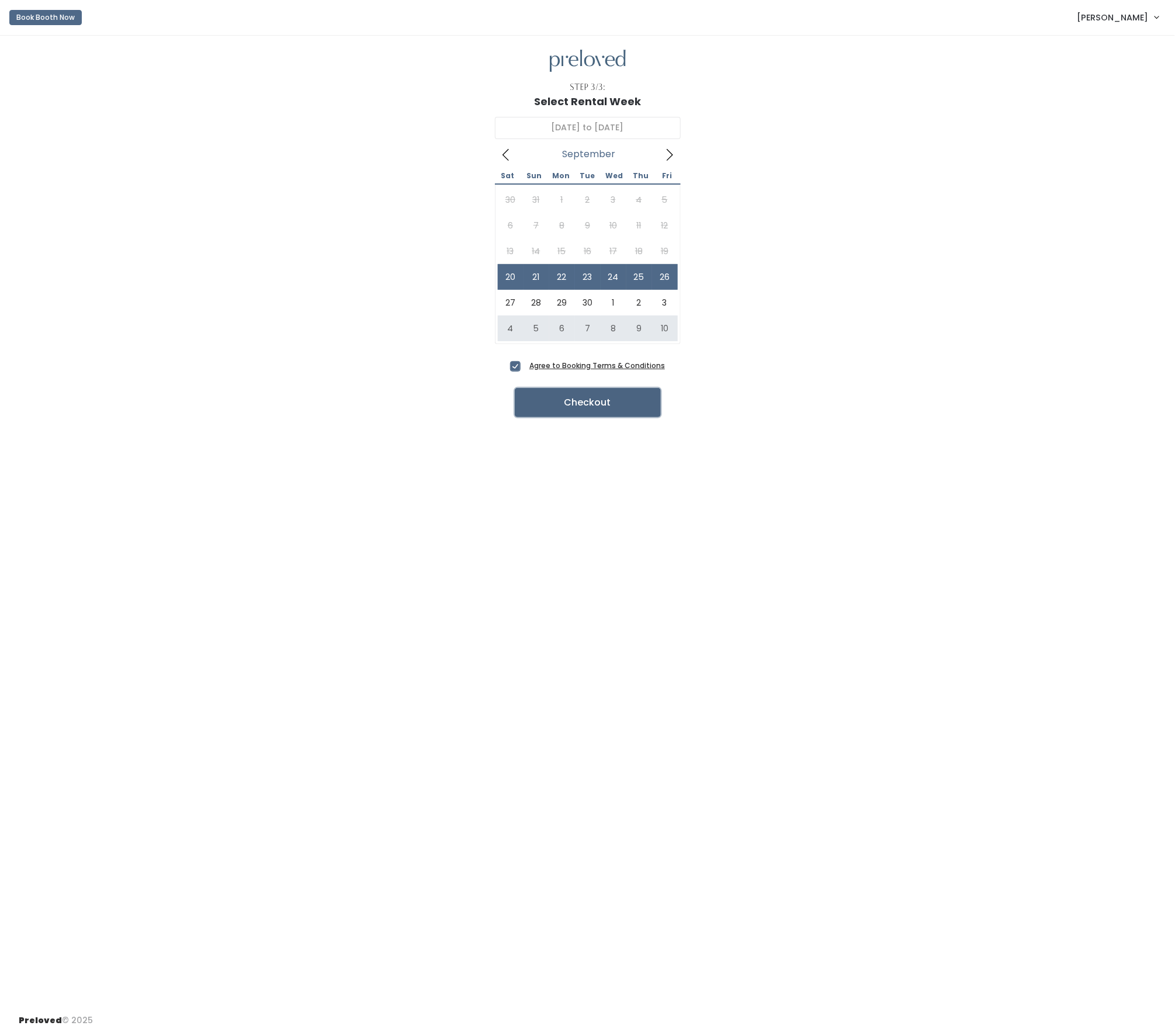
click at [539, 410] on button "Checkout" at bounding box center [588, 403] width 146 height 29
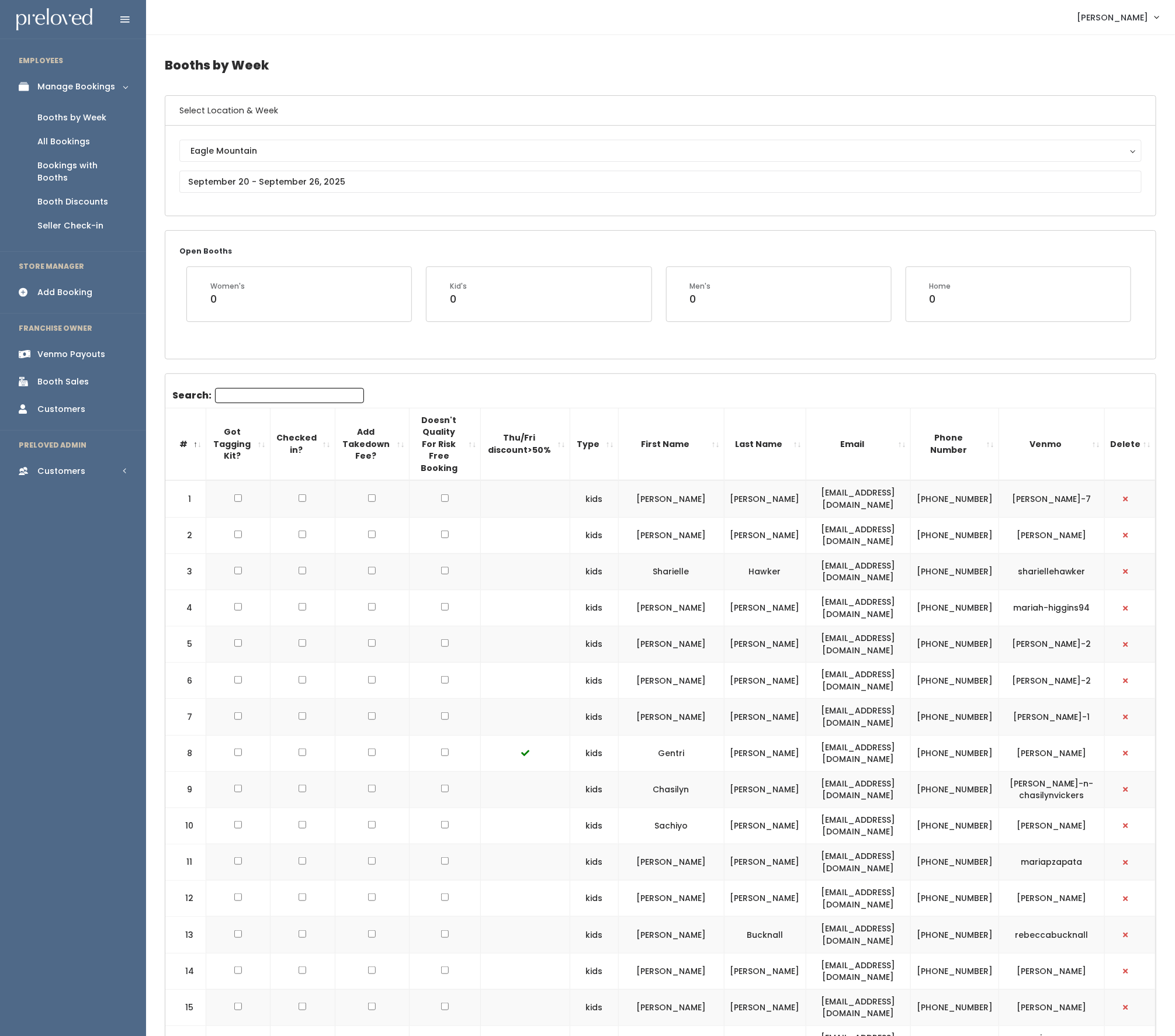
scroll to position [654, 0]
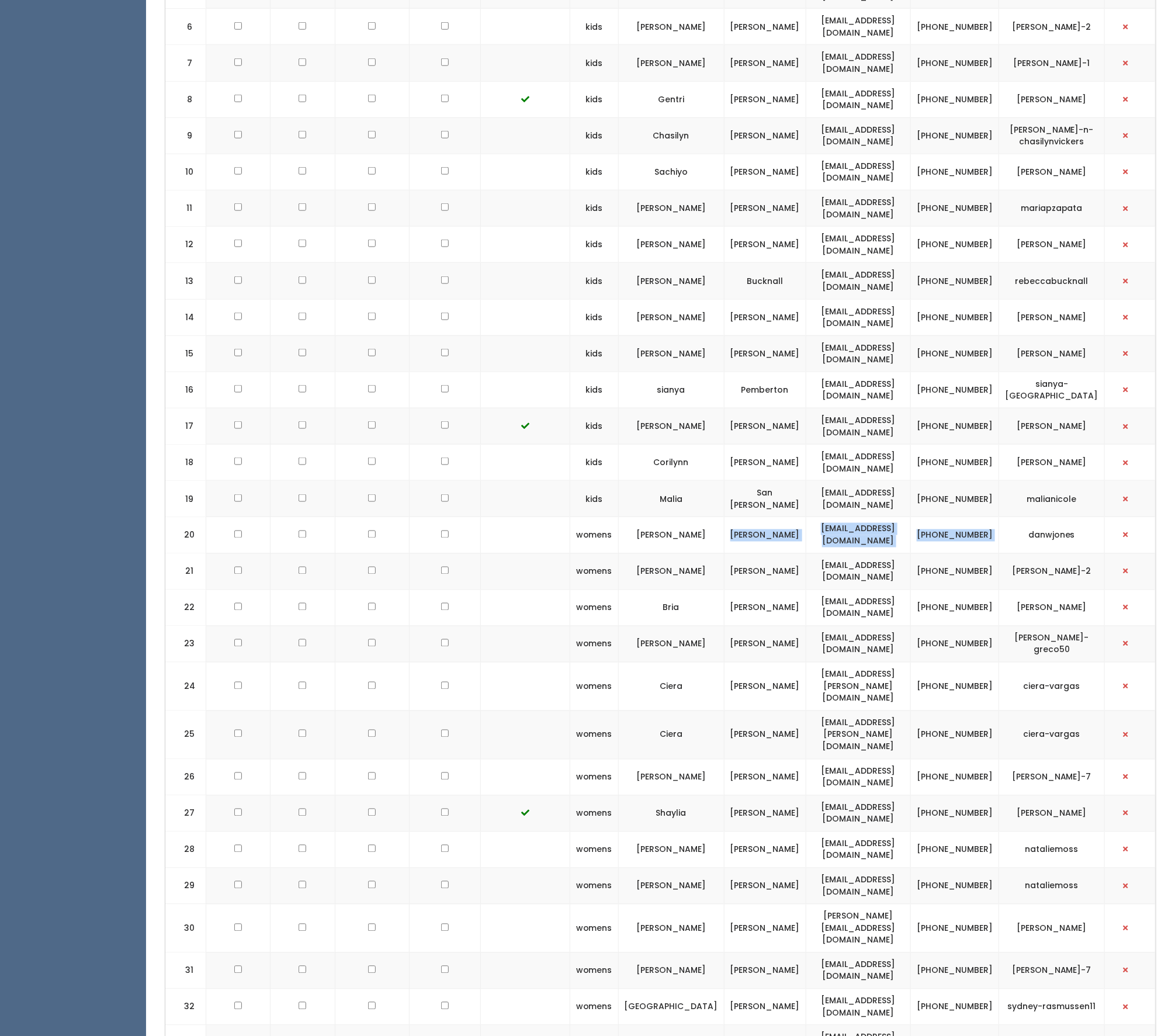
drag, startPoint x: 730, startPoint y: 521, endPoint x: 1011, endPoint y: 524, distance: 281.0
click at [1017, 524] on tr "20 womens Dan Jones danwjones22@gmail.com (888) 444-5555 danwjones" at bounding box center [660, 535] width 990 height 36
click at [188, 519] on td "20" at bounding box center [186, 535] width 41 height 36
click at [1125, 532] on span "button" at bounding box center [1126, 535] width 5 height 7
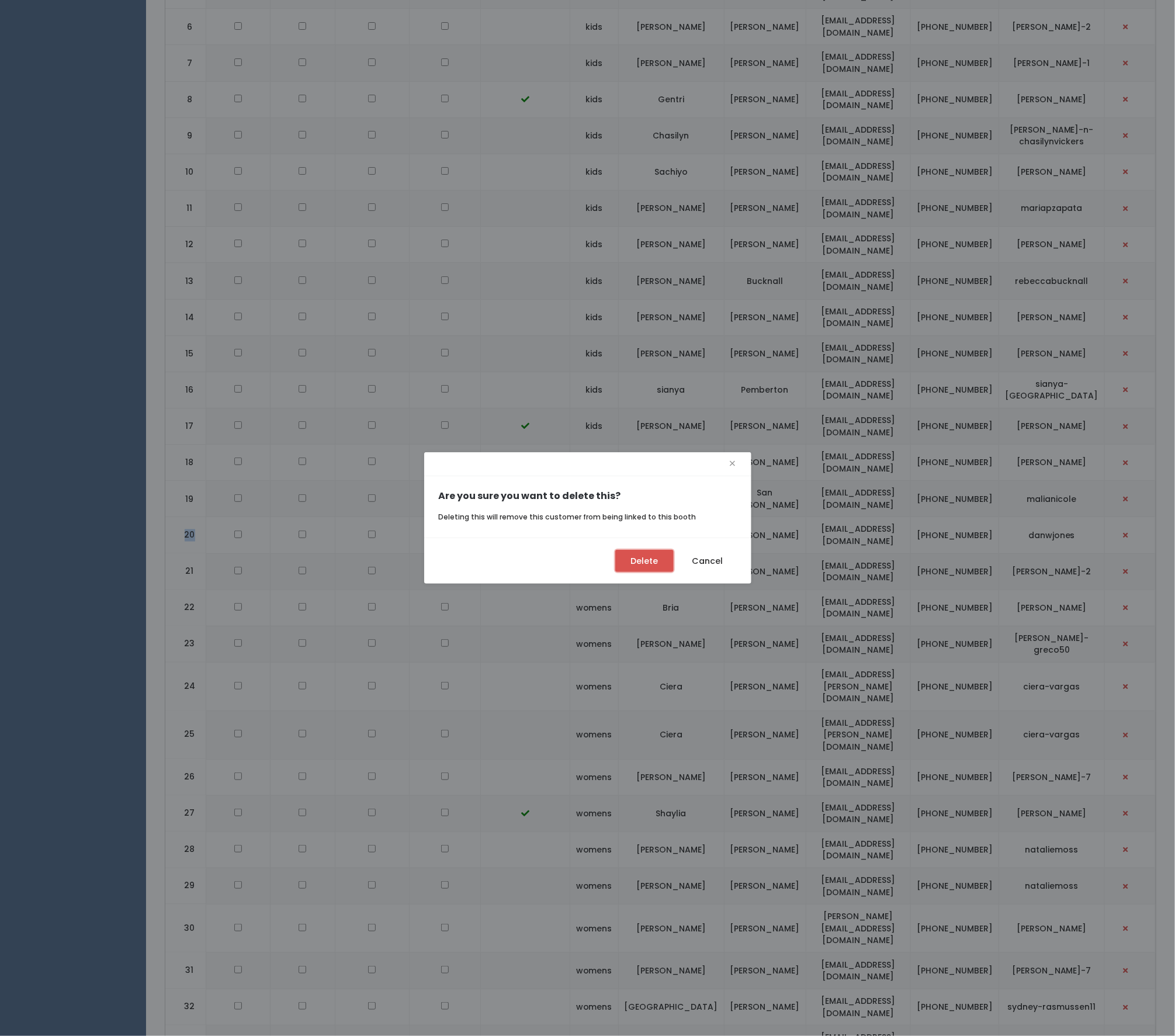
click at [643, 564] on button "Delete" at bounding box center [644, 561] width 59 height 22
